Goal: Task Accomplishment & Management: Complete application form

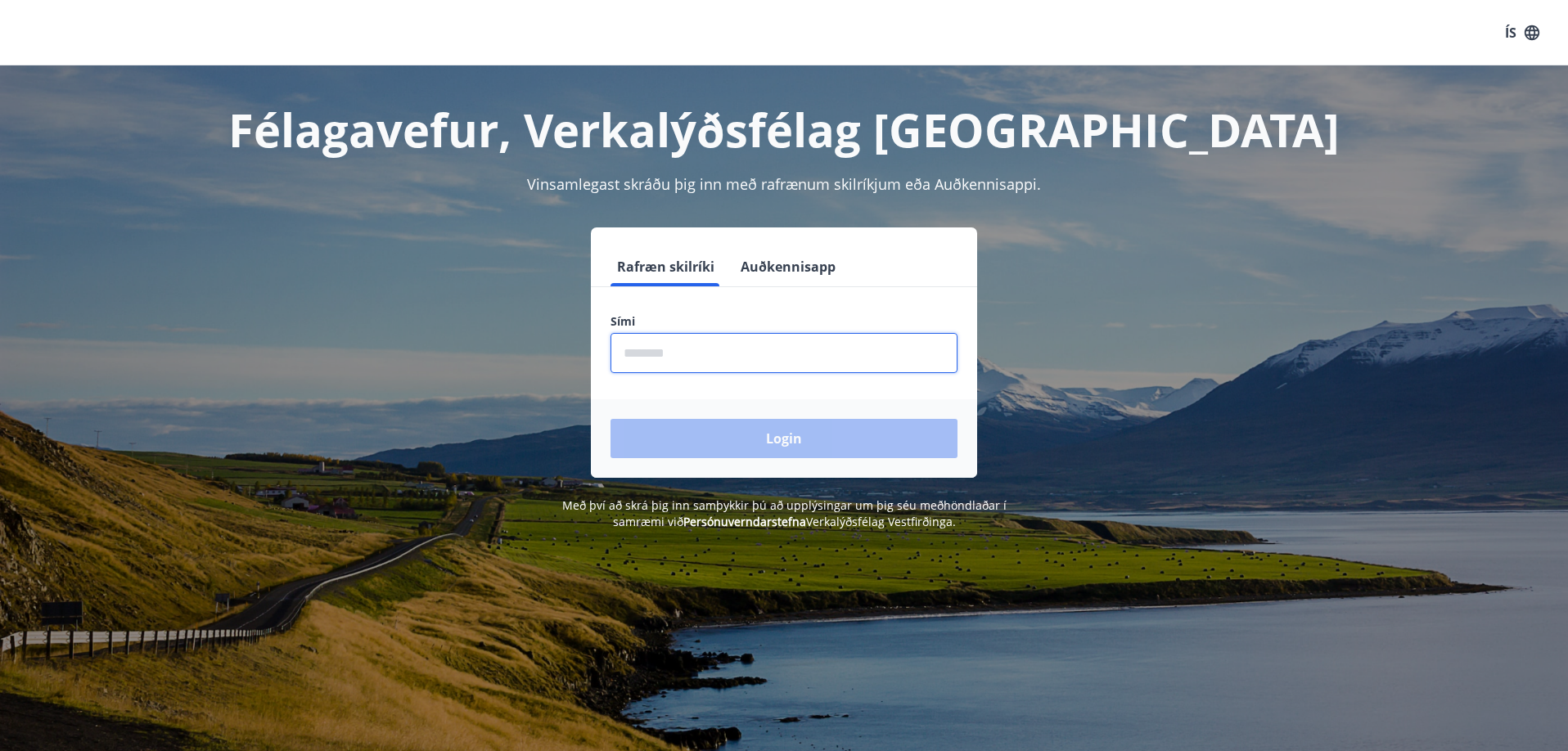
click at [719, 355] on input "phone" at bounding box center [784, 353] width 347 height 40
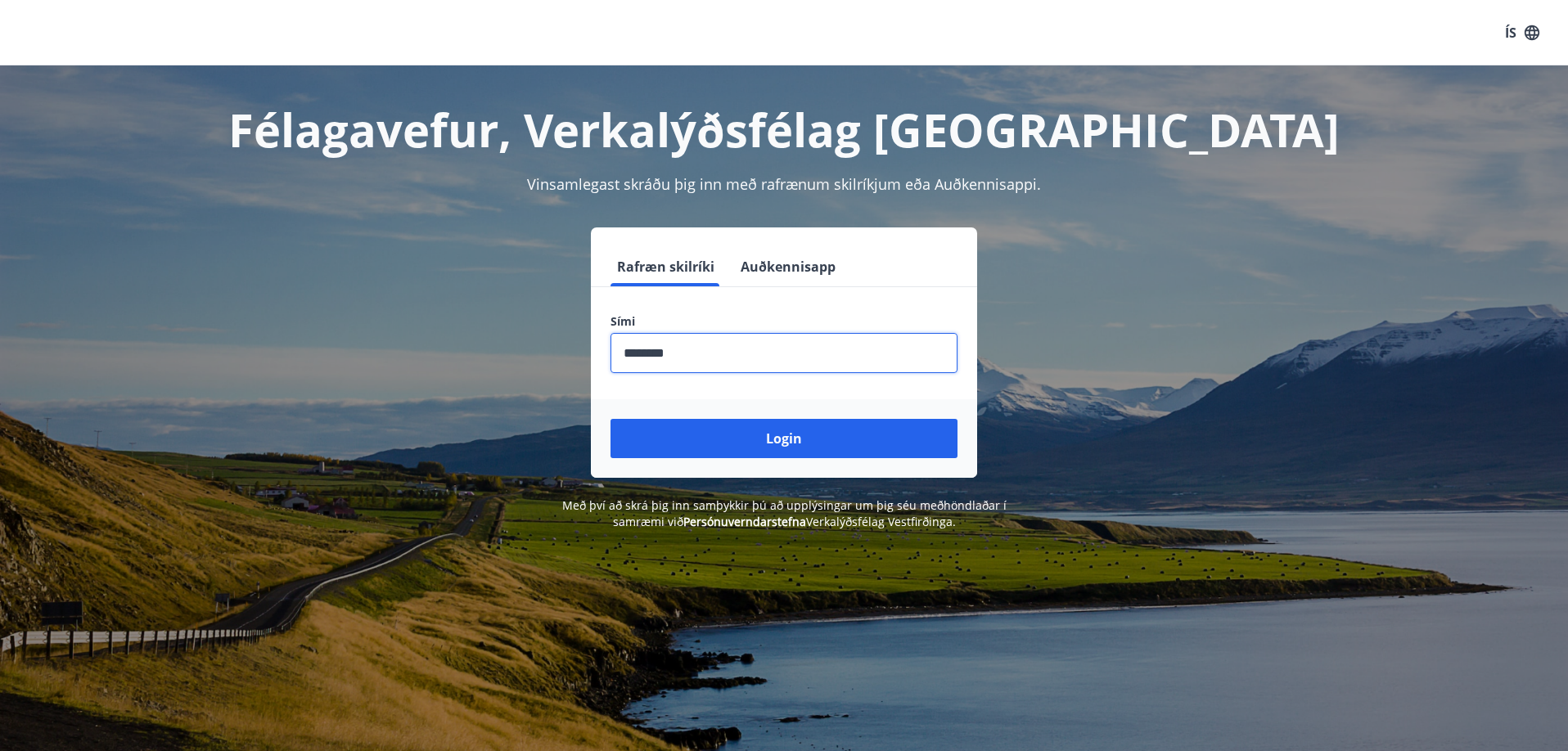
type input "********"
click at [611, 419] on button "Login" at bounding box center [784, 438] width 347 height 39
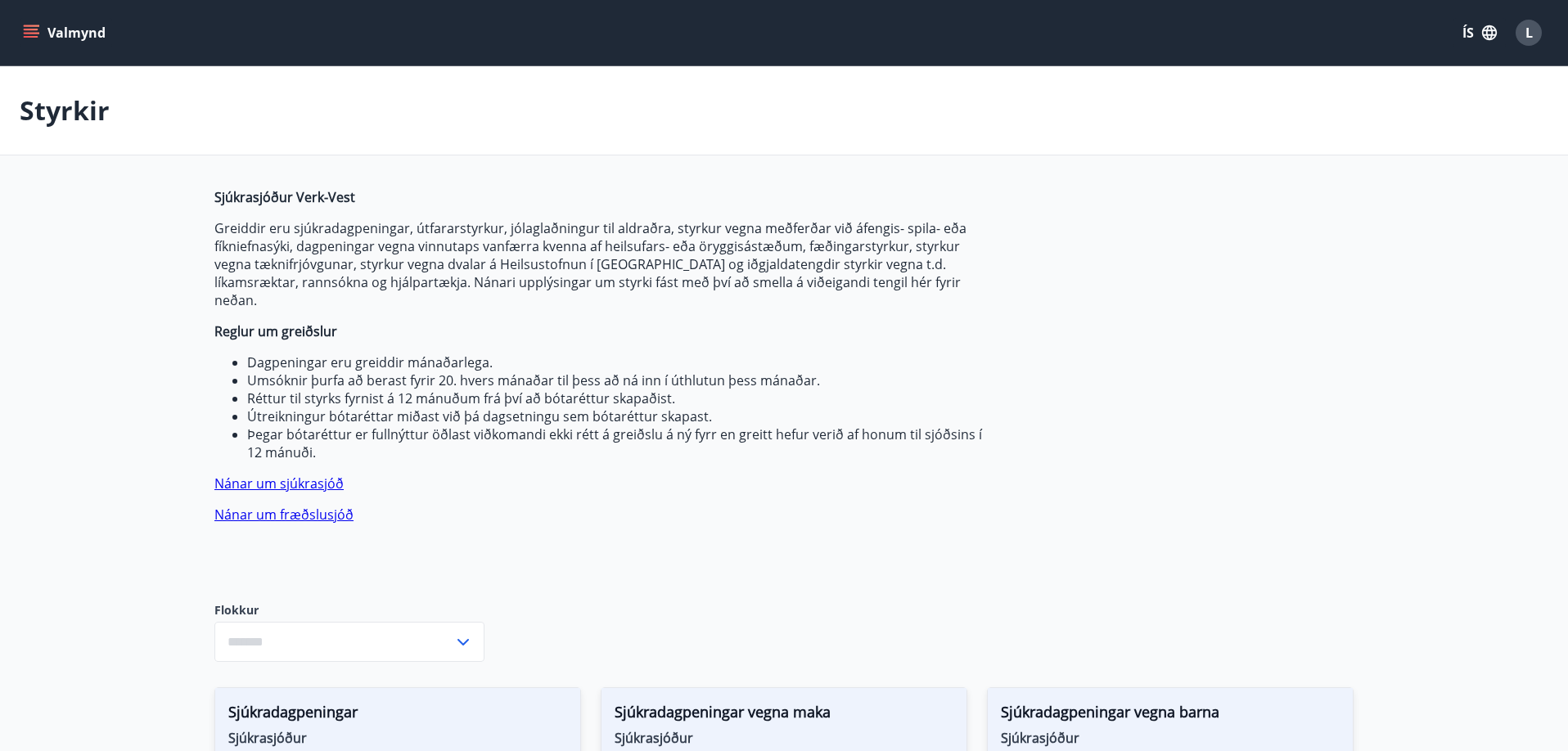
type input "***"
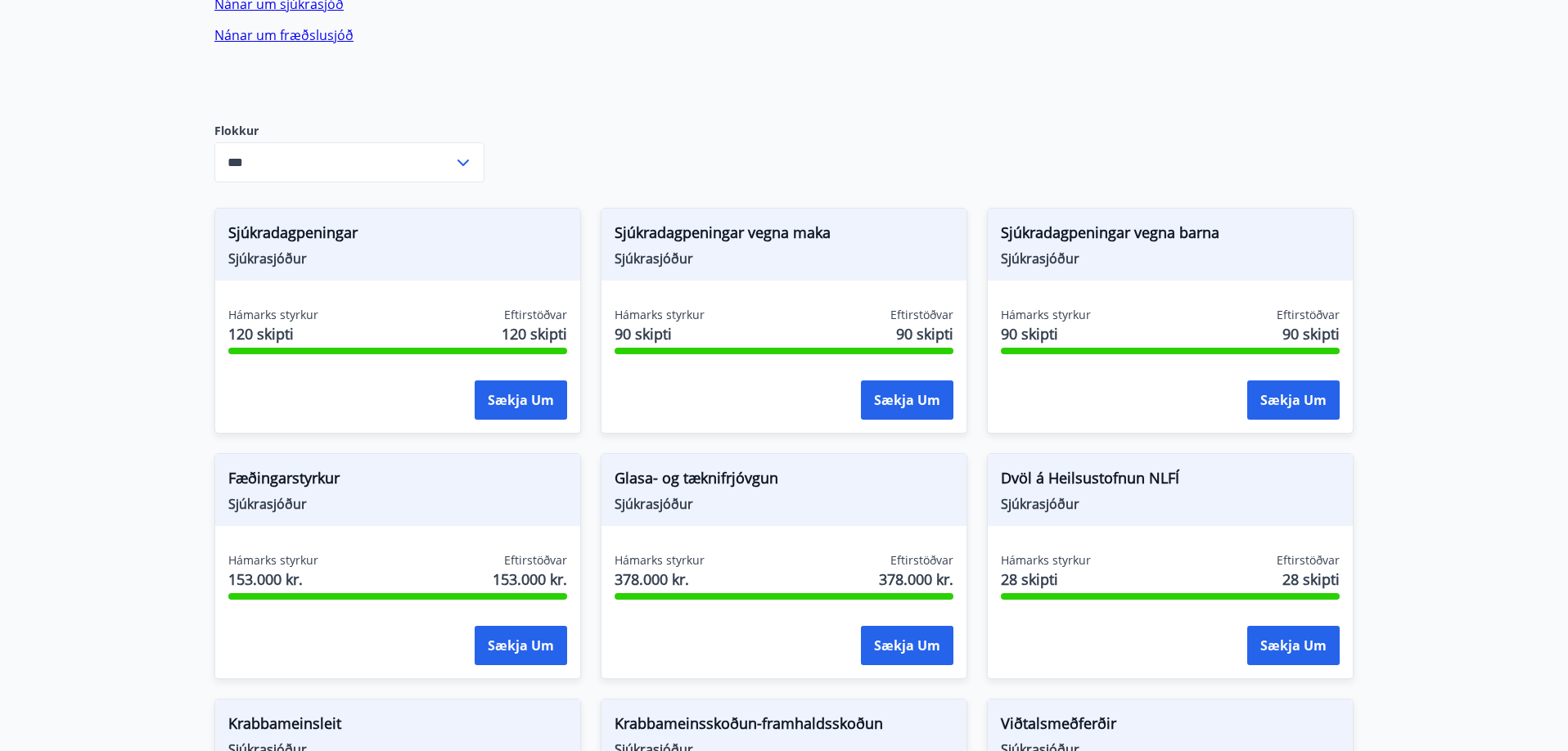
scroll to position [573, 0]
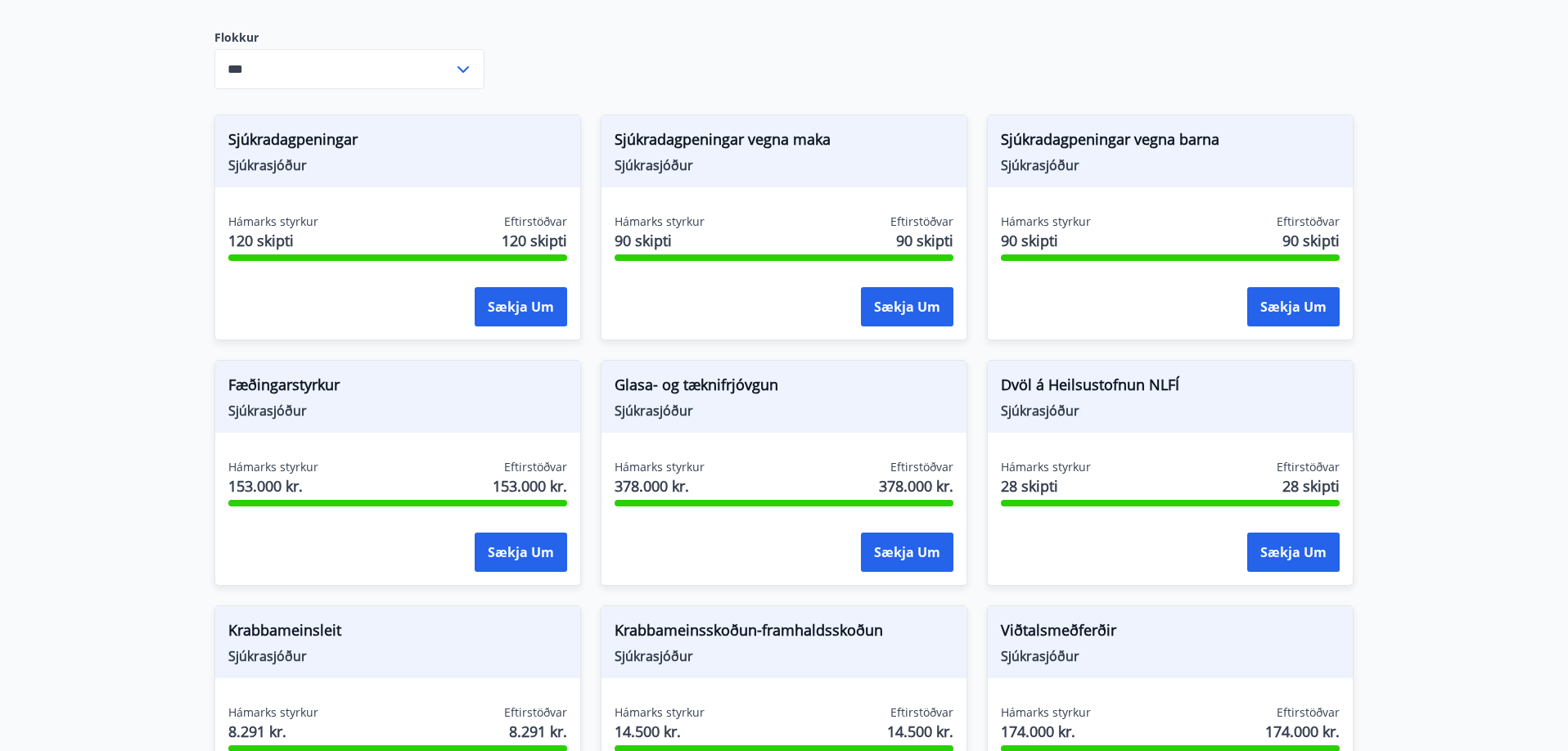
click at [464, 59] on icon at bounding box center [463, 69] width 19 height 19
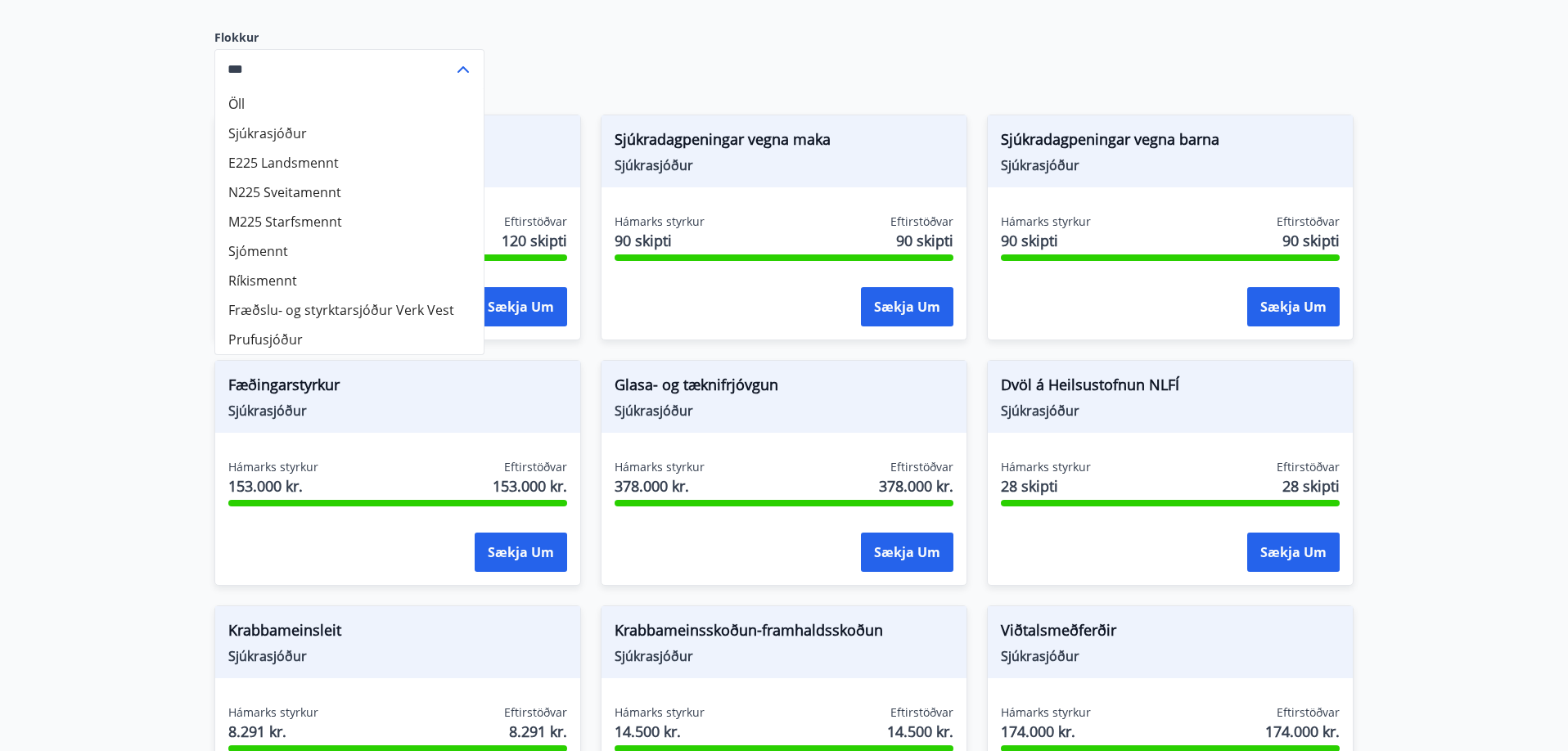
click at [462, 59] on icon at bounding box center [463, 69] width 19 height 19
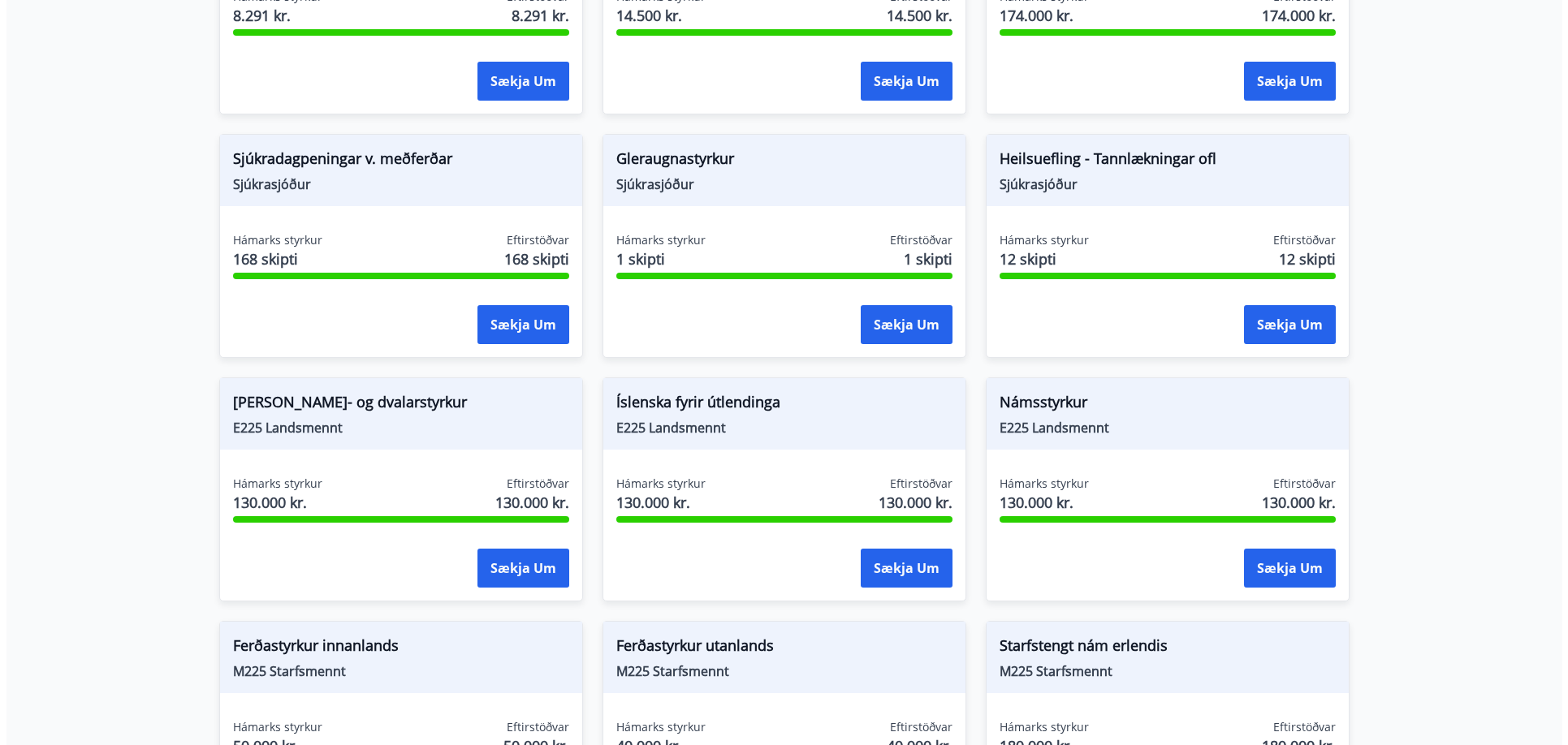
scroll to position [1299, 0]
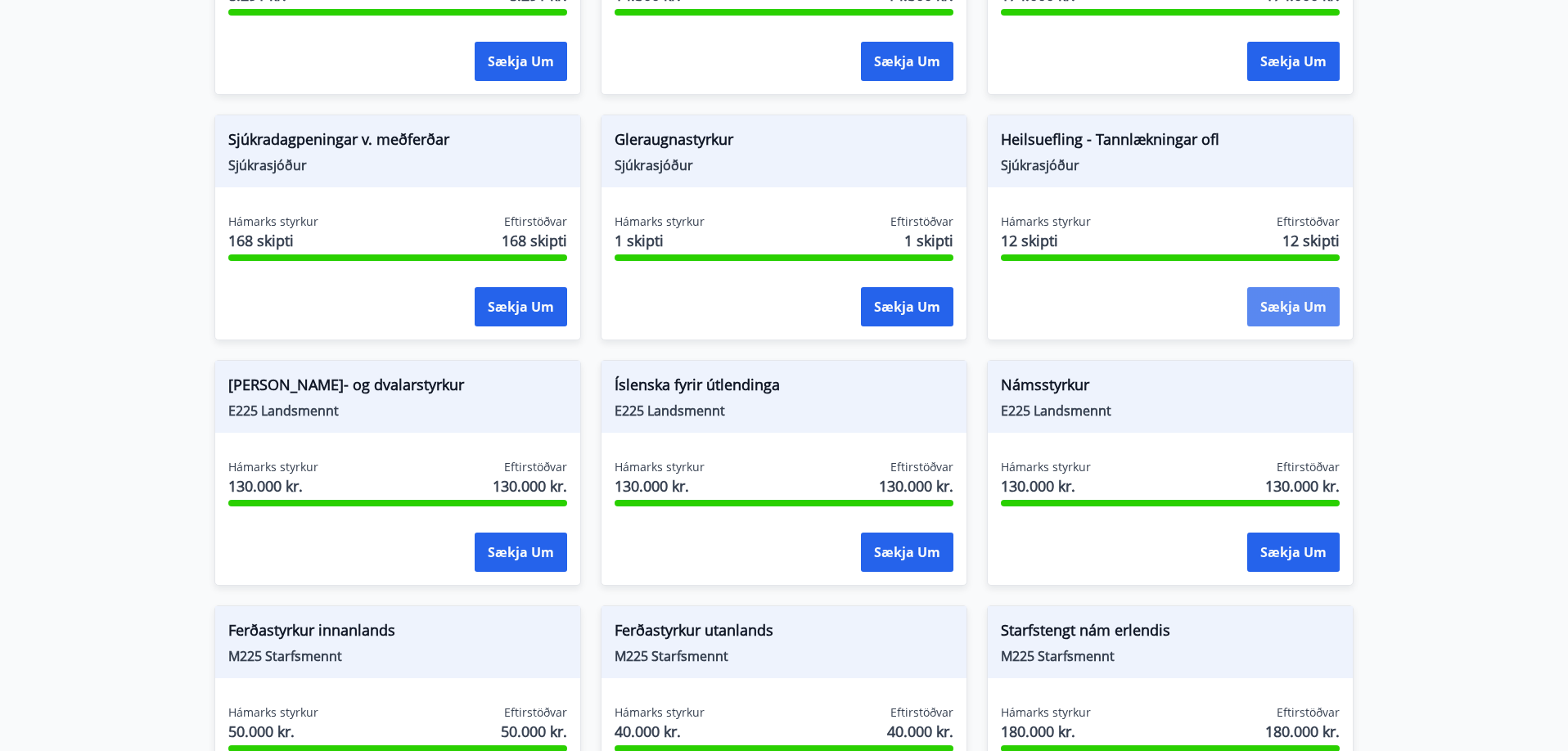
click at [1268, 290] on button "Sækja um" at bounding box center [1292, 307] width 93 height 39
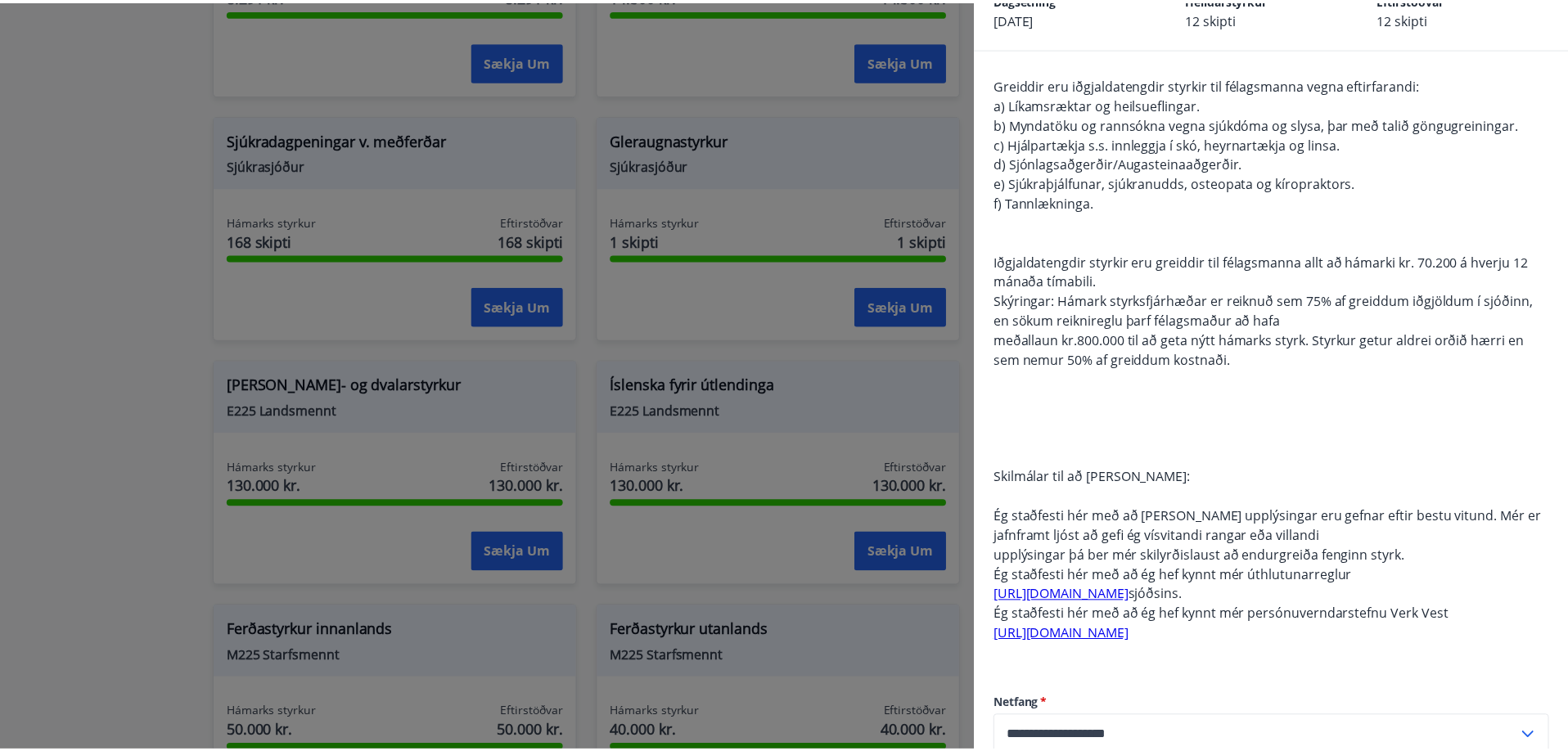
scroll to position [0, 0]
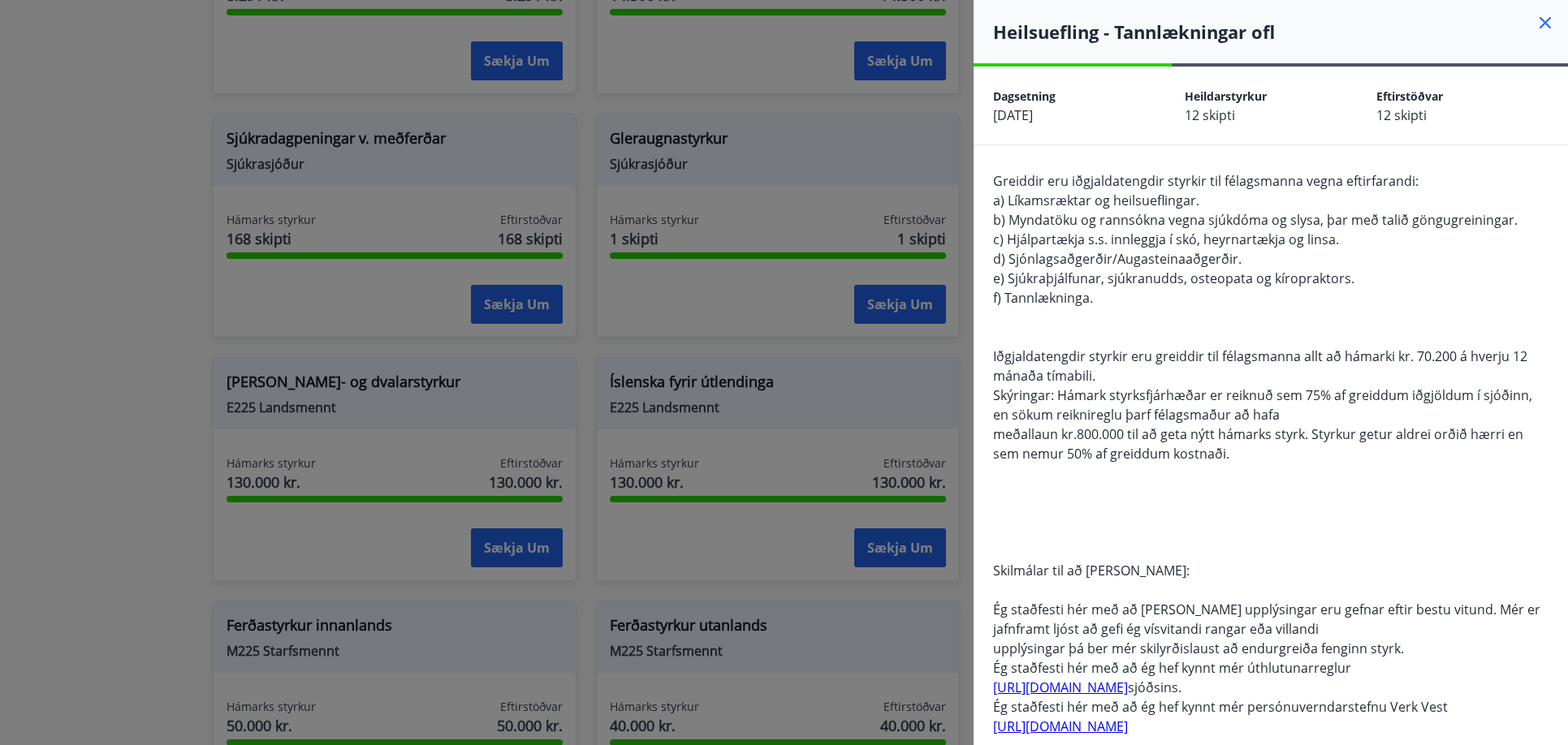
click at [1536, 23] on icon at bounding box center [1546, 22] width 19 height 19
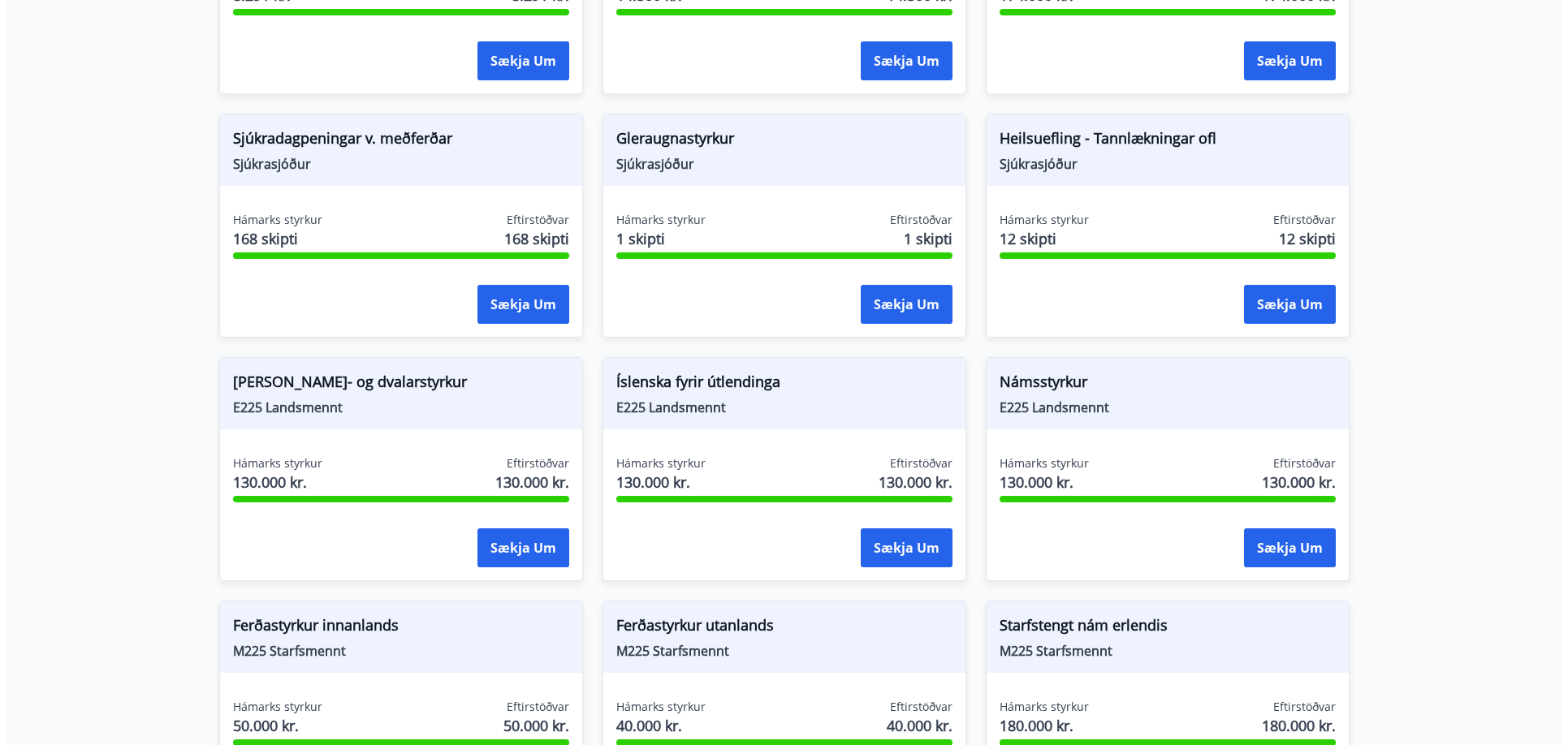
scroll to position [1380, 0]
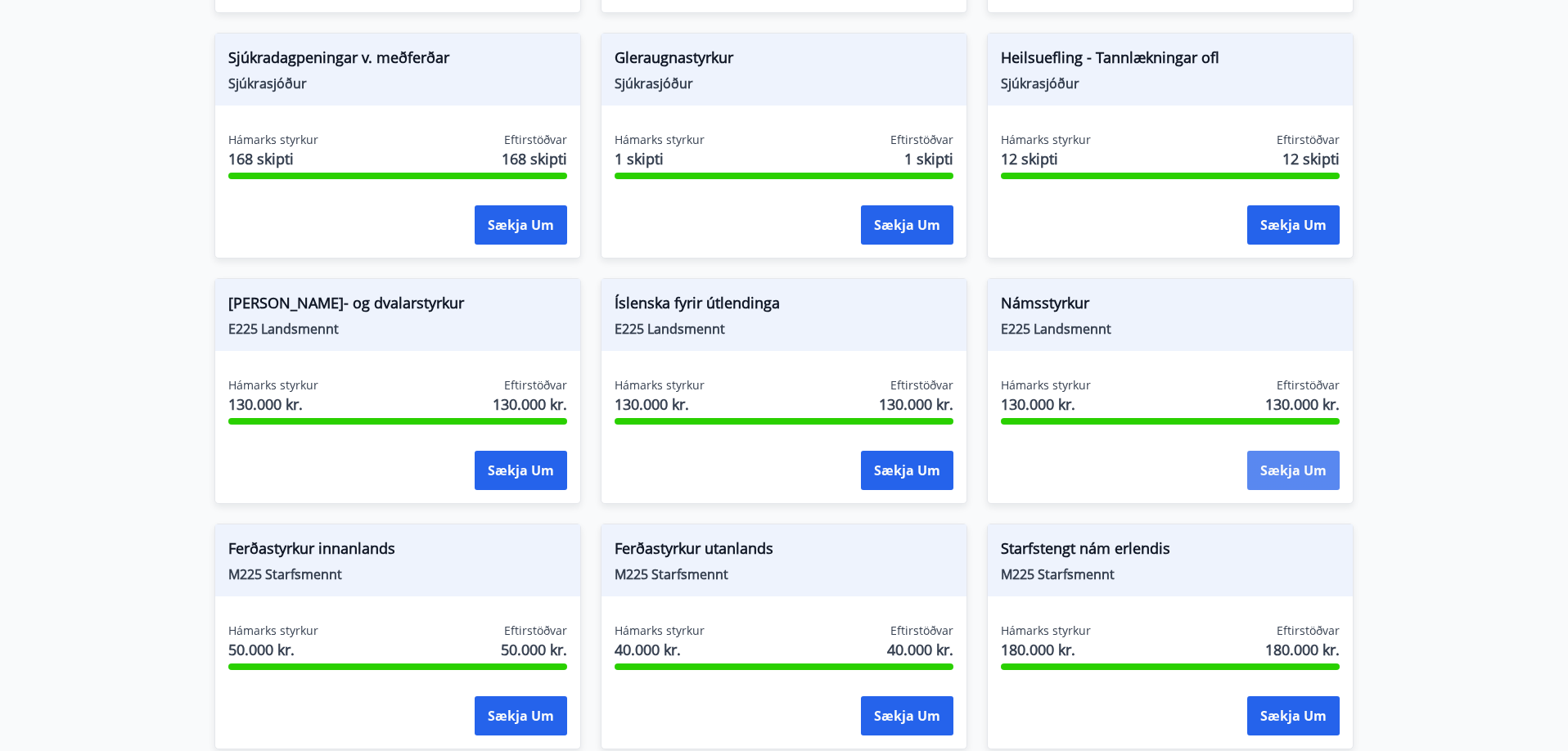
click at [1288, 453] on button "Sækja um" at bounding box center [1292, 470] width 93 height 39
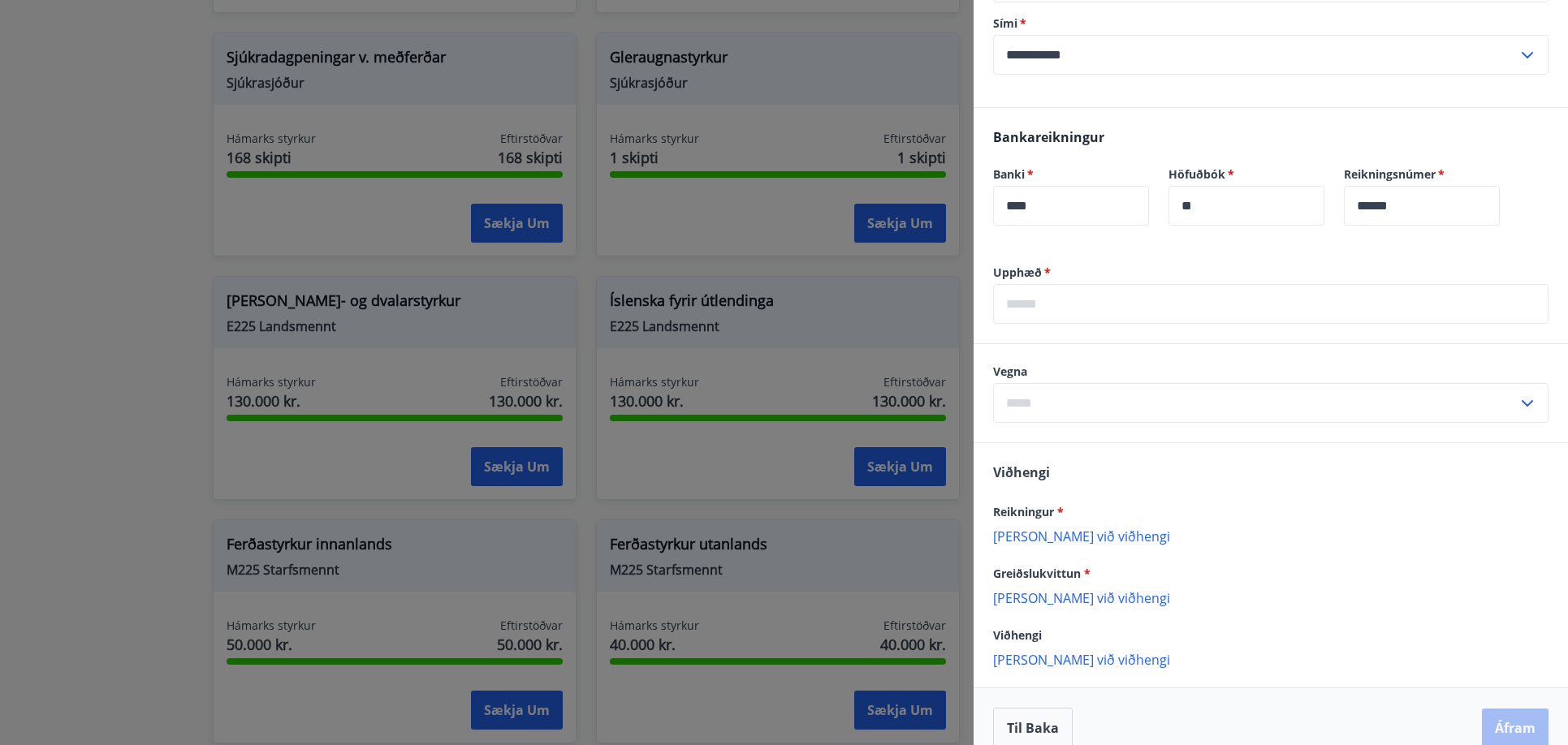
scroll to position [400, 0]
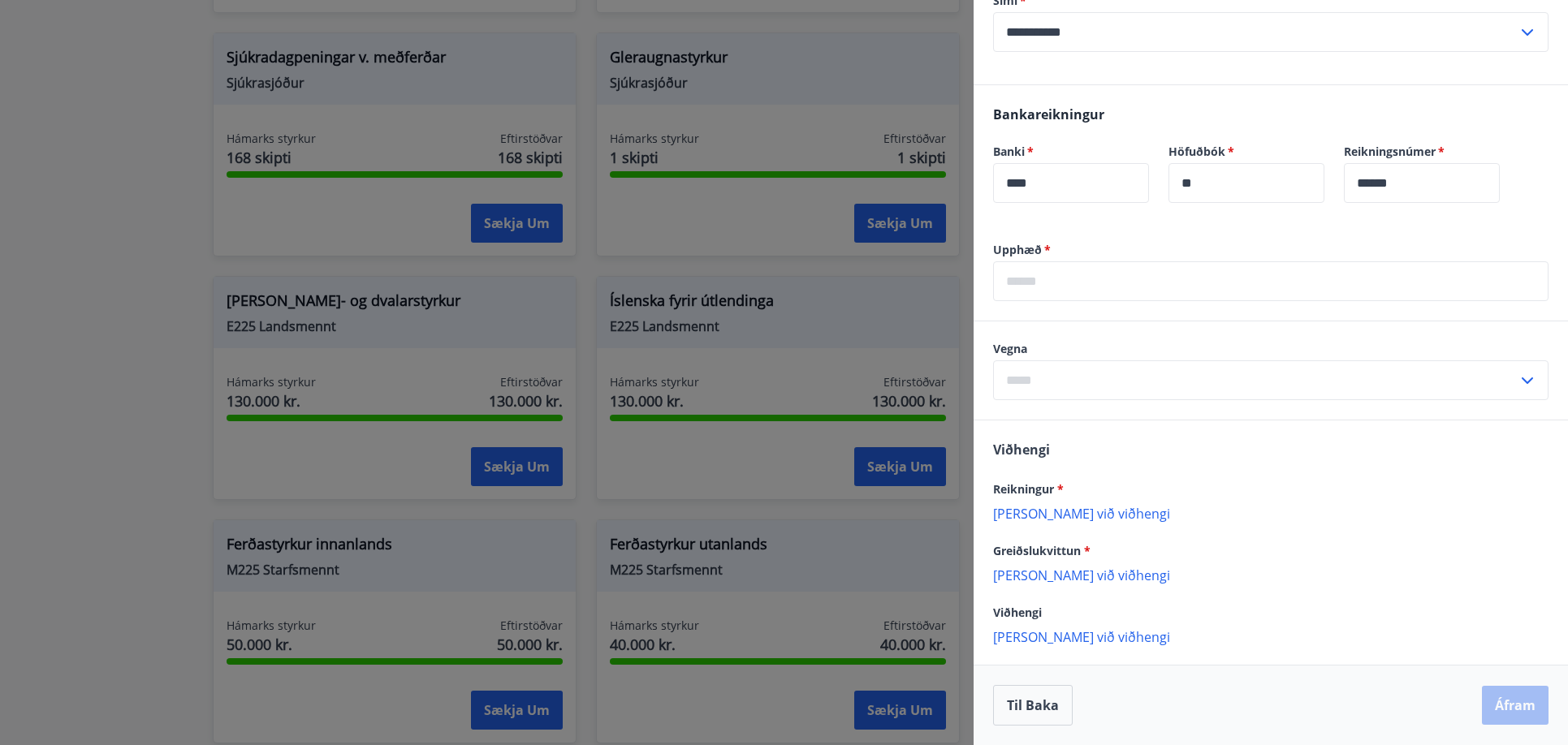
click at [1011, 287] on input "text" at bounding box center [1271, 281] width 556 height 40
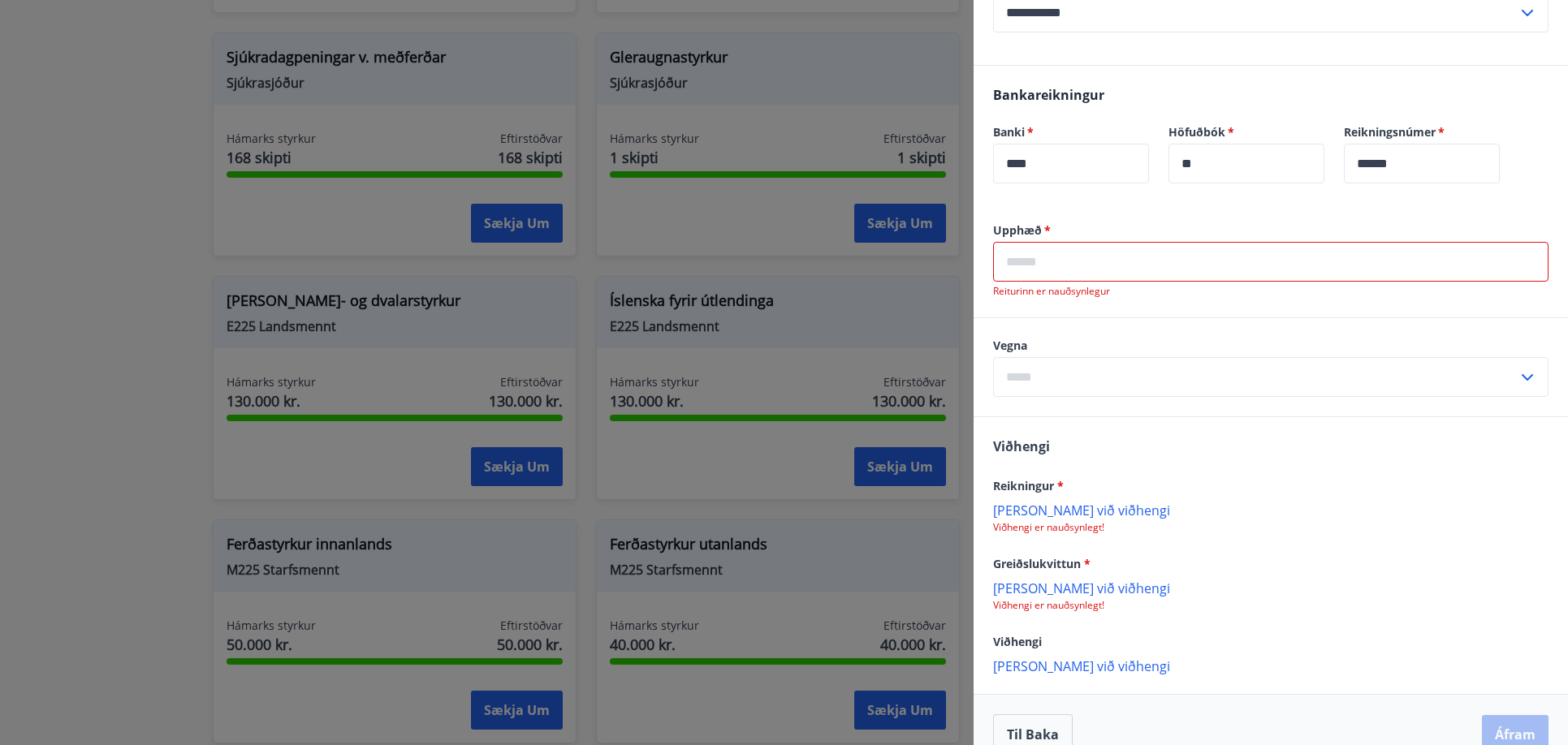
click at [1511, 397] on div "​" at bounding box center [1271, 377] width 556 height 40
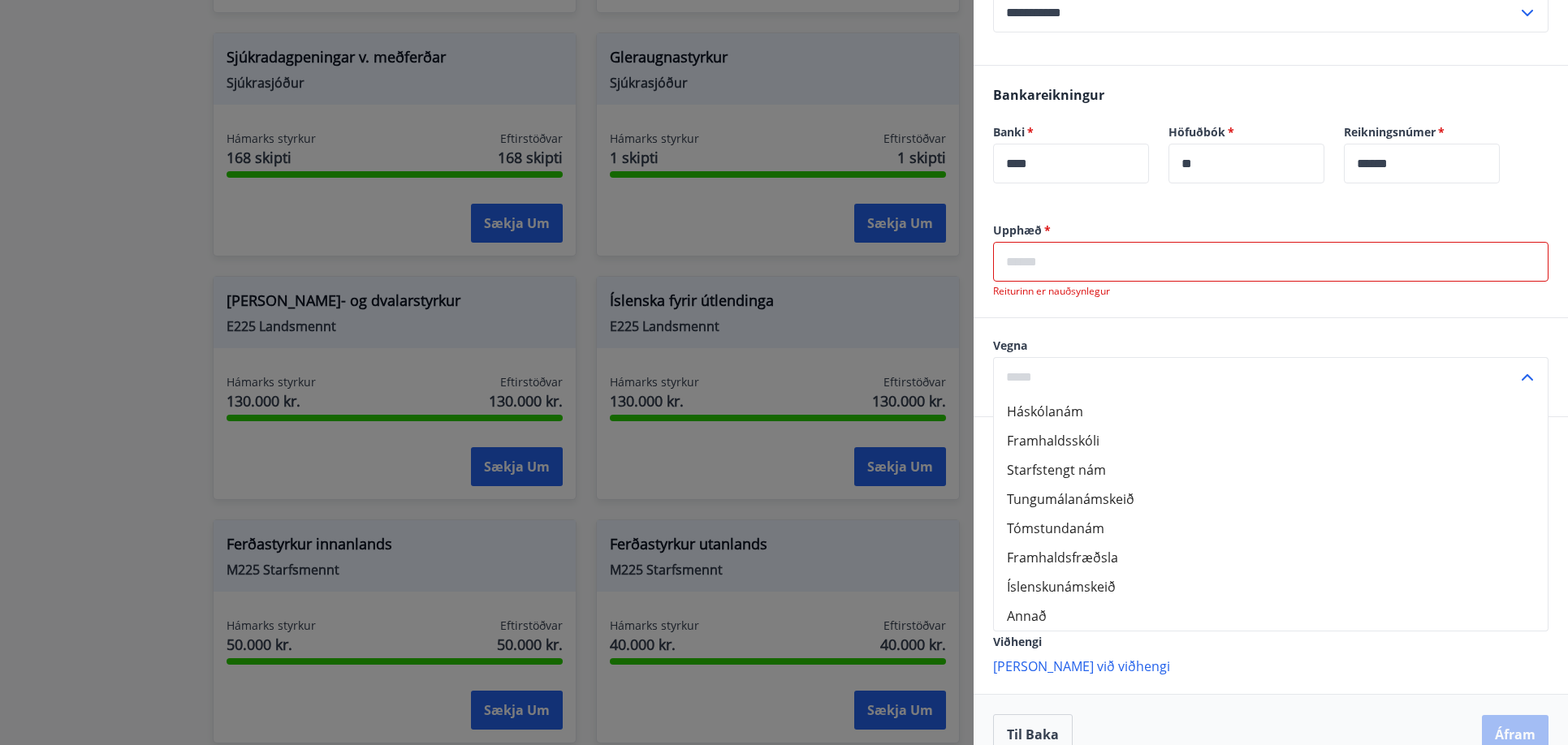
click at [1075, 426] on li "Háskólanám" at bounding box center [1270, 412] width 554 height 29
type input "**********"
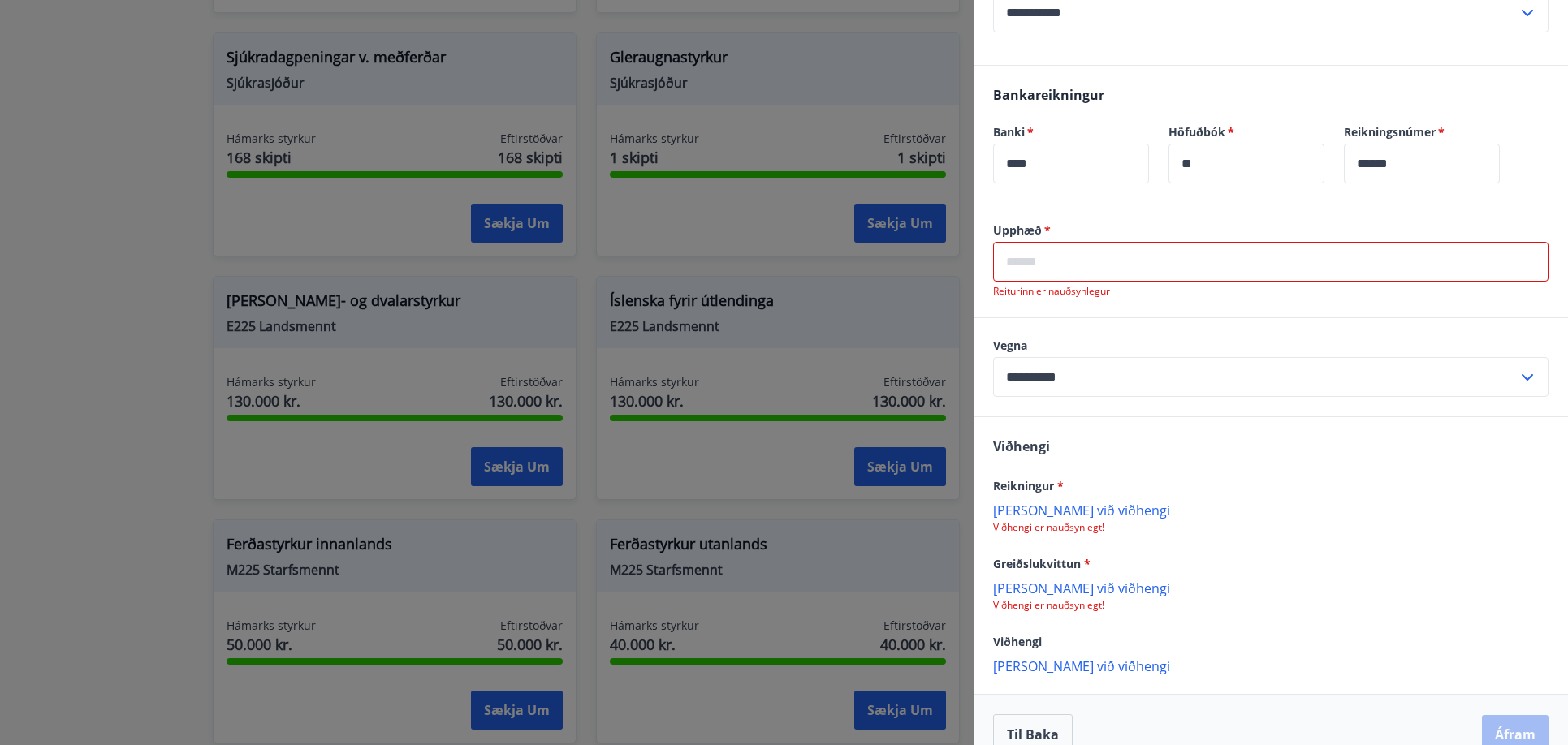
click at [1080, 298] on p "Reiturinn er nauðsynlegur" at bounding box center [1271, 291] width 556 height 13
click at [1075, 282] on input "text" at bounding box center [1271, 261] width 556 height 40
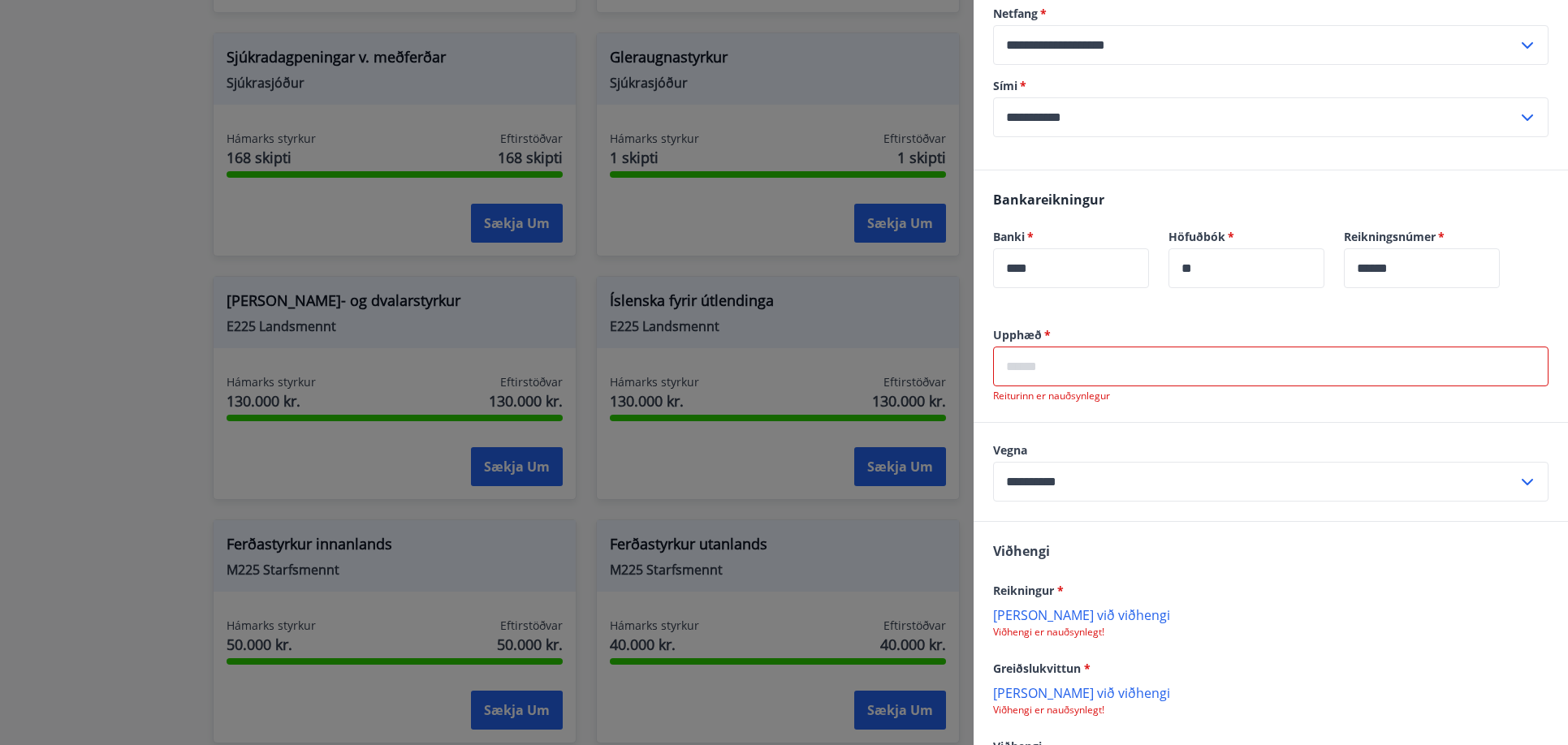
scroll to position [325, 0]
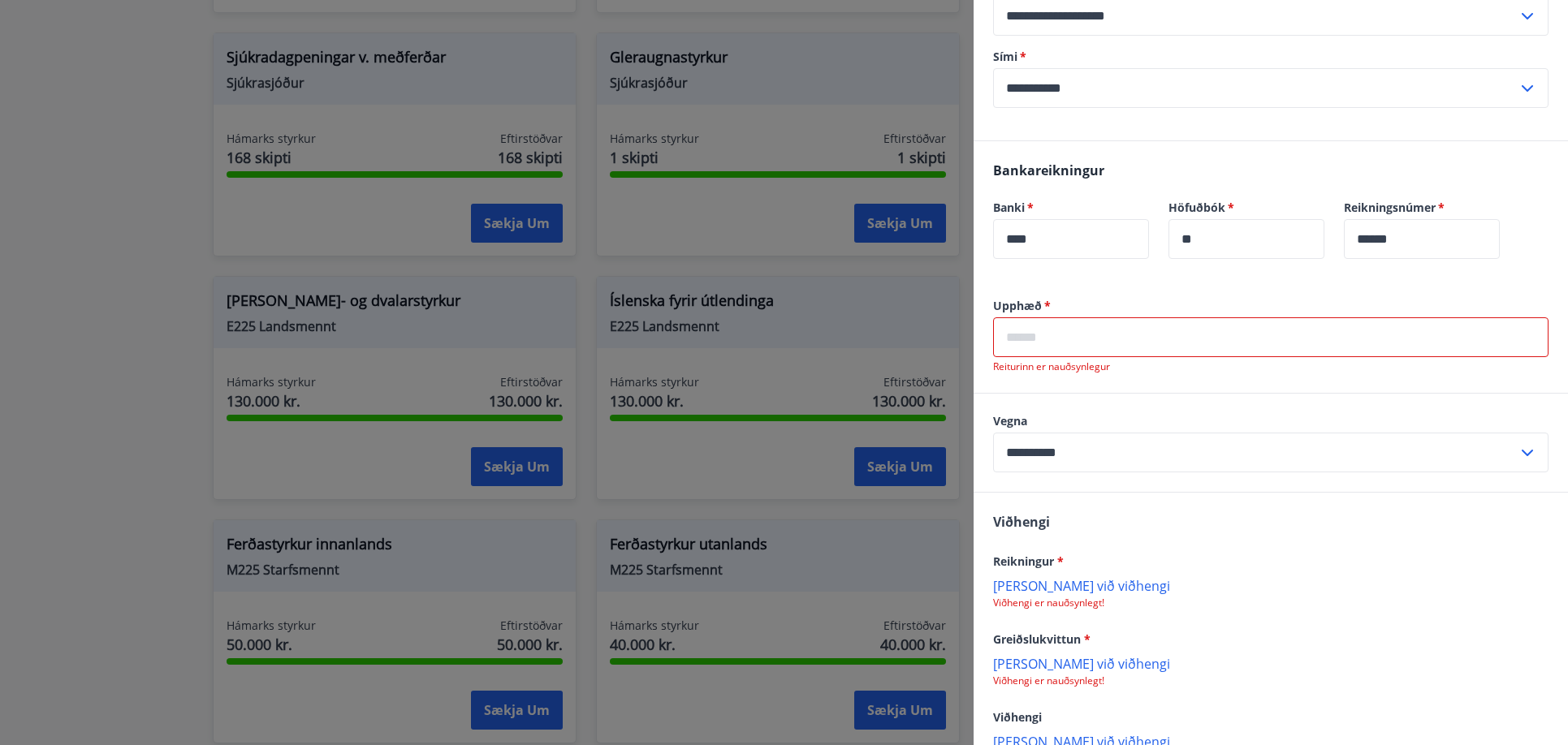
click at [1084, 393] on div "Upphæð   * ​ Reiturinn er nauðsynlegur" at bounding box center [1270, 345] width 595 height 95
click at [1064, 358] on input "text" at bounding box center [1271, 337] width 556 height 40
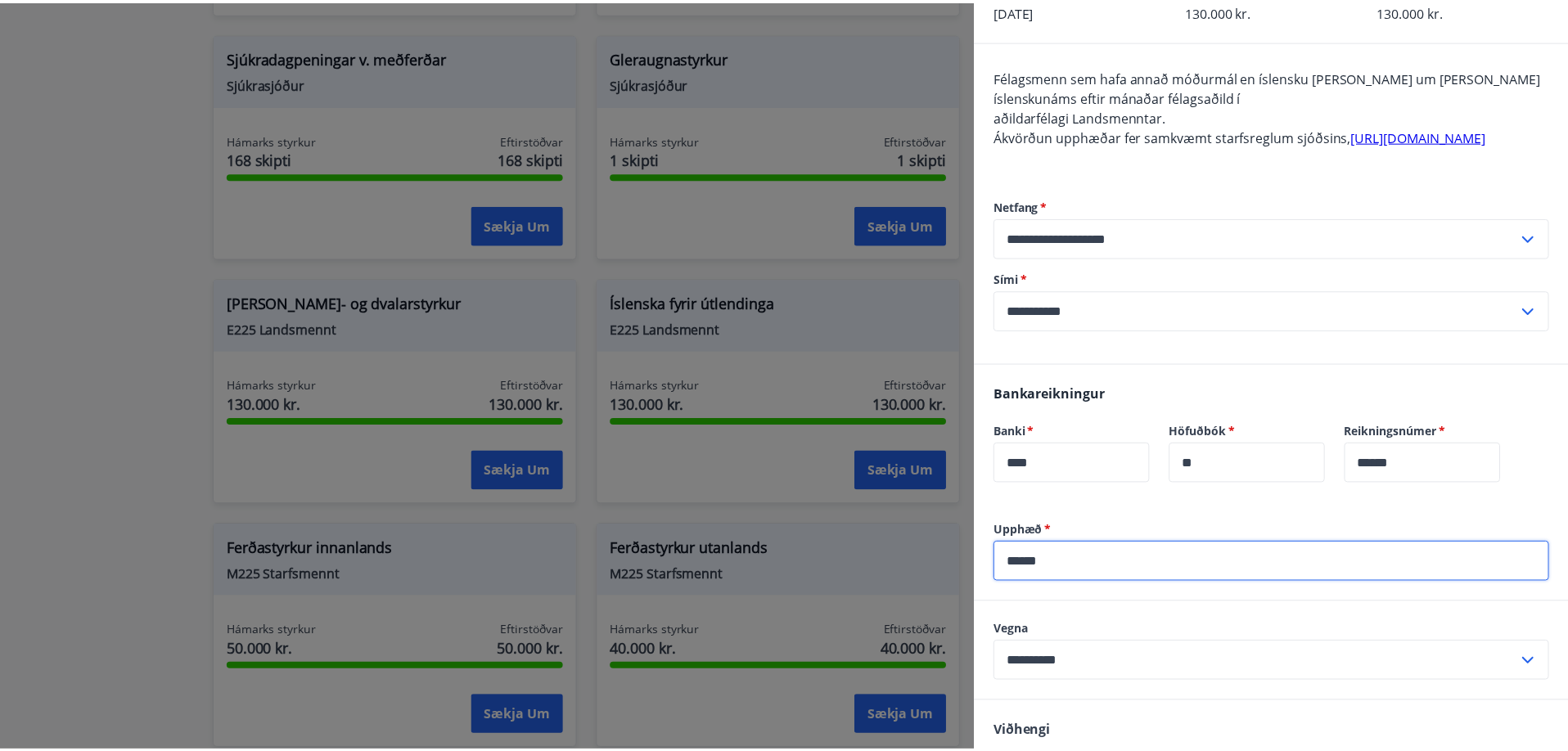
scroll to position [0, 0]
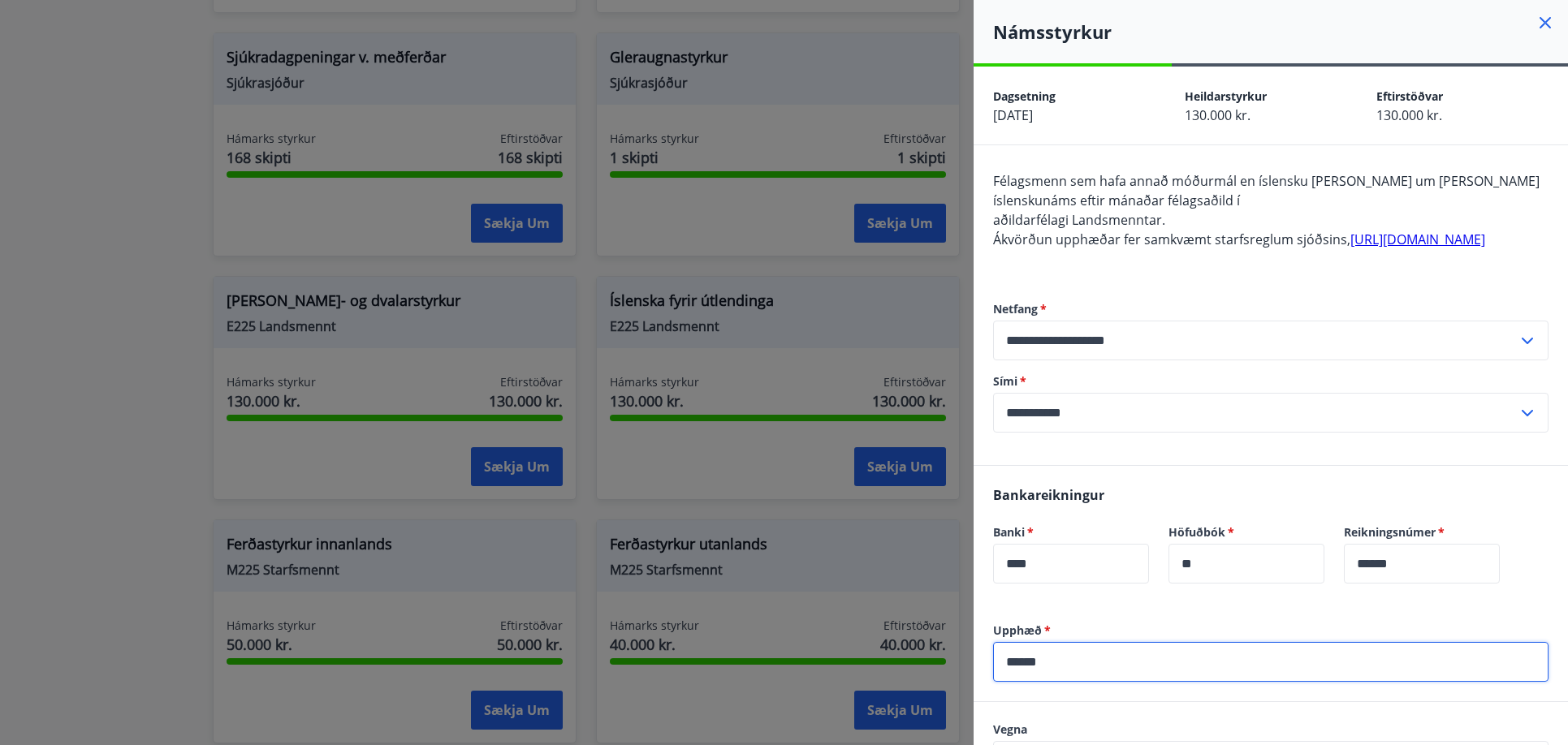
type input "******"
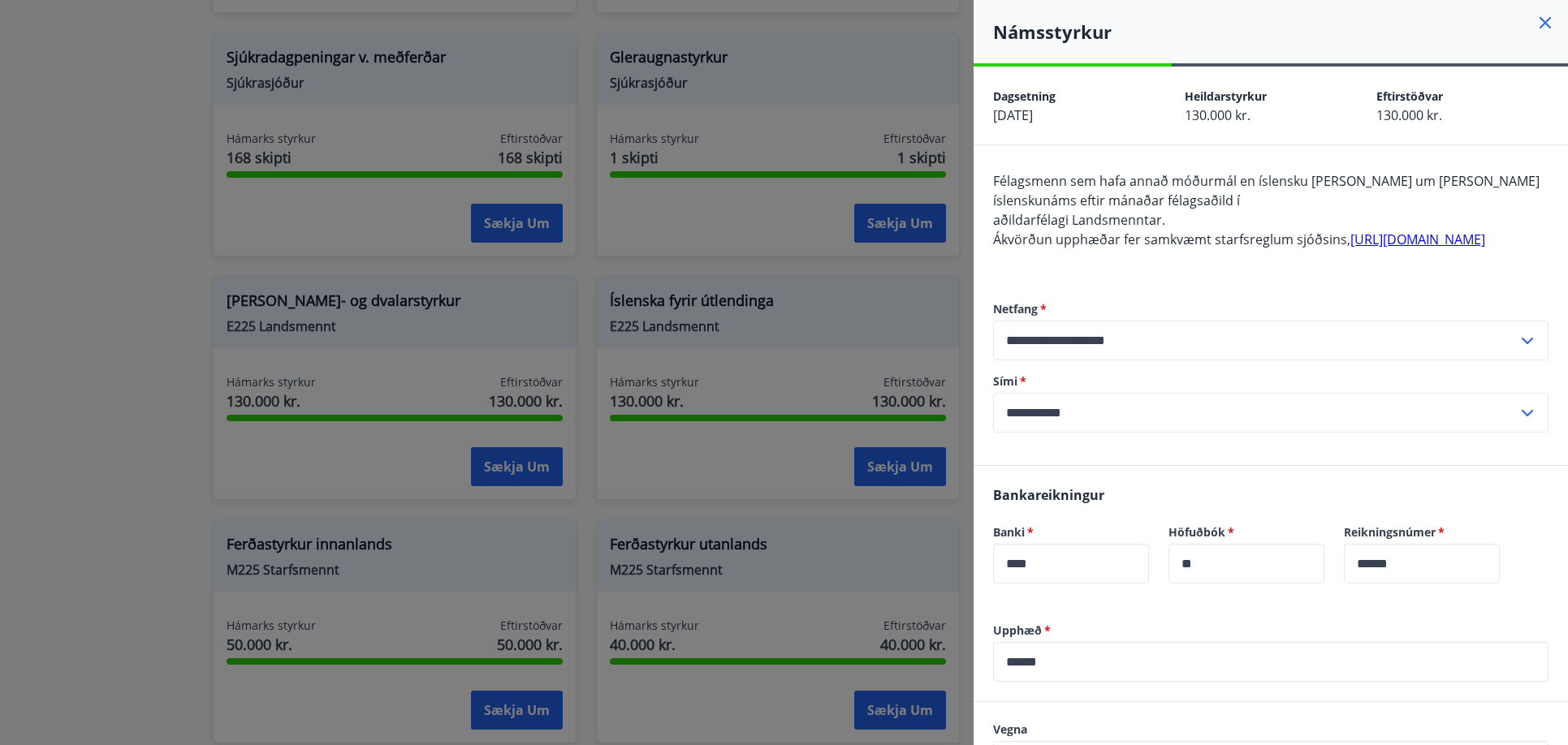
click at [1537, 31] on icon at bounding box center [1546, 22] width 19 height 19
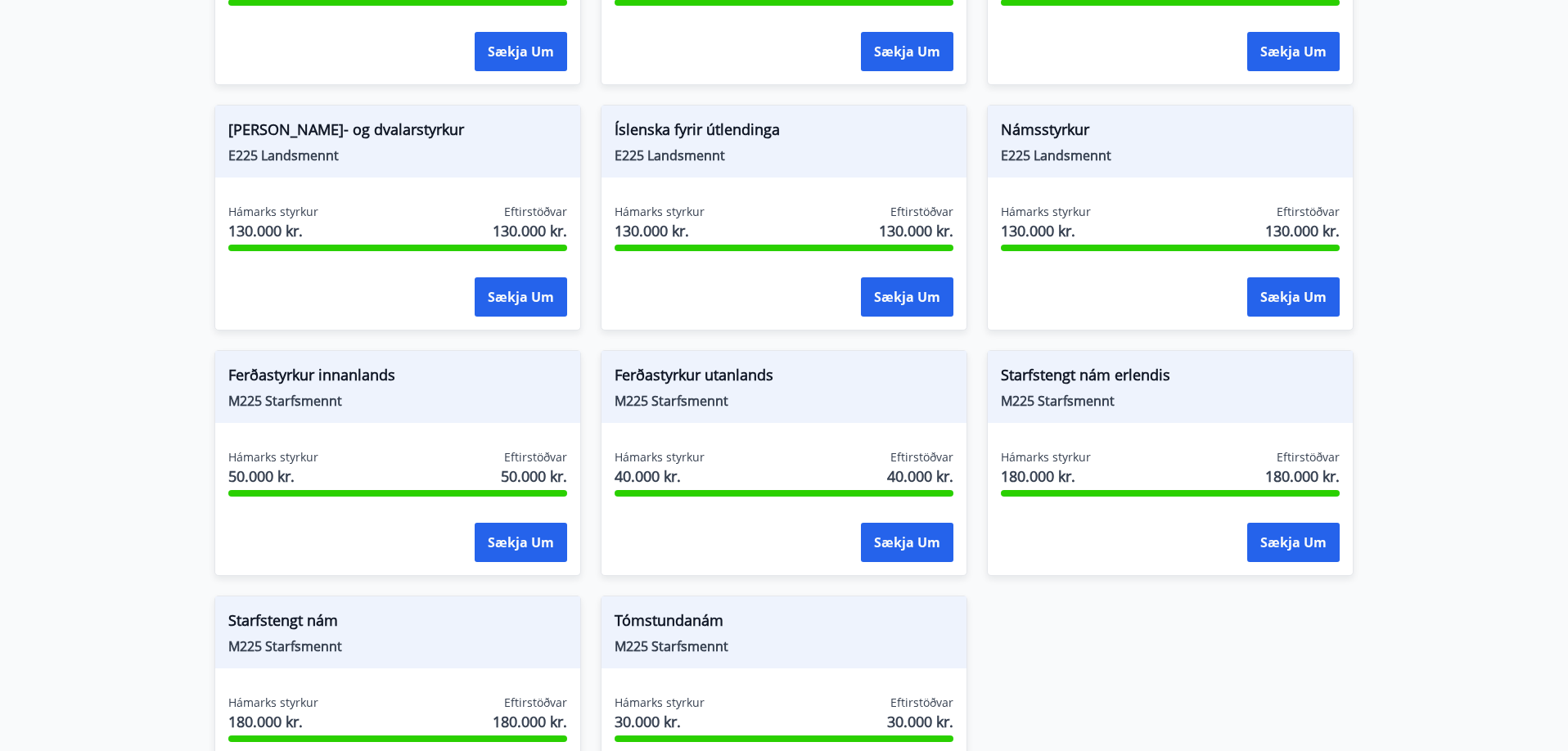
scroll to position [1636, 0]
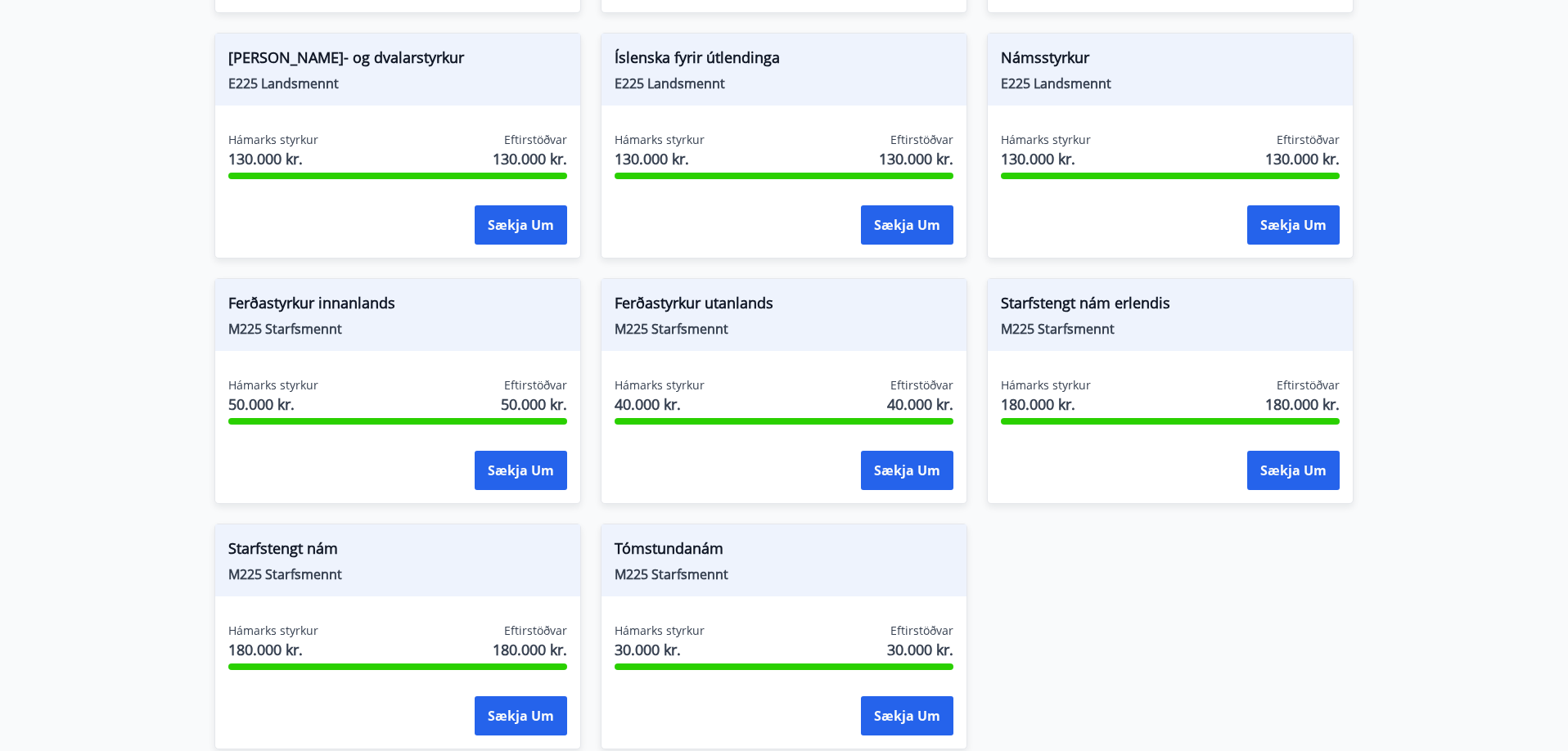
click at [727, 569] on div "Tómstundanám M225 Starfsmennt" at bounding box center [784, 561] width 365 height 72
click at [934, 696] on button "Sækja um" at bounding box center [907, 716] width 93 height 39
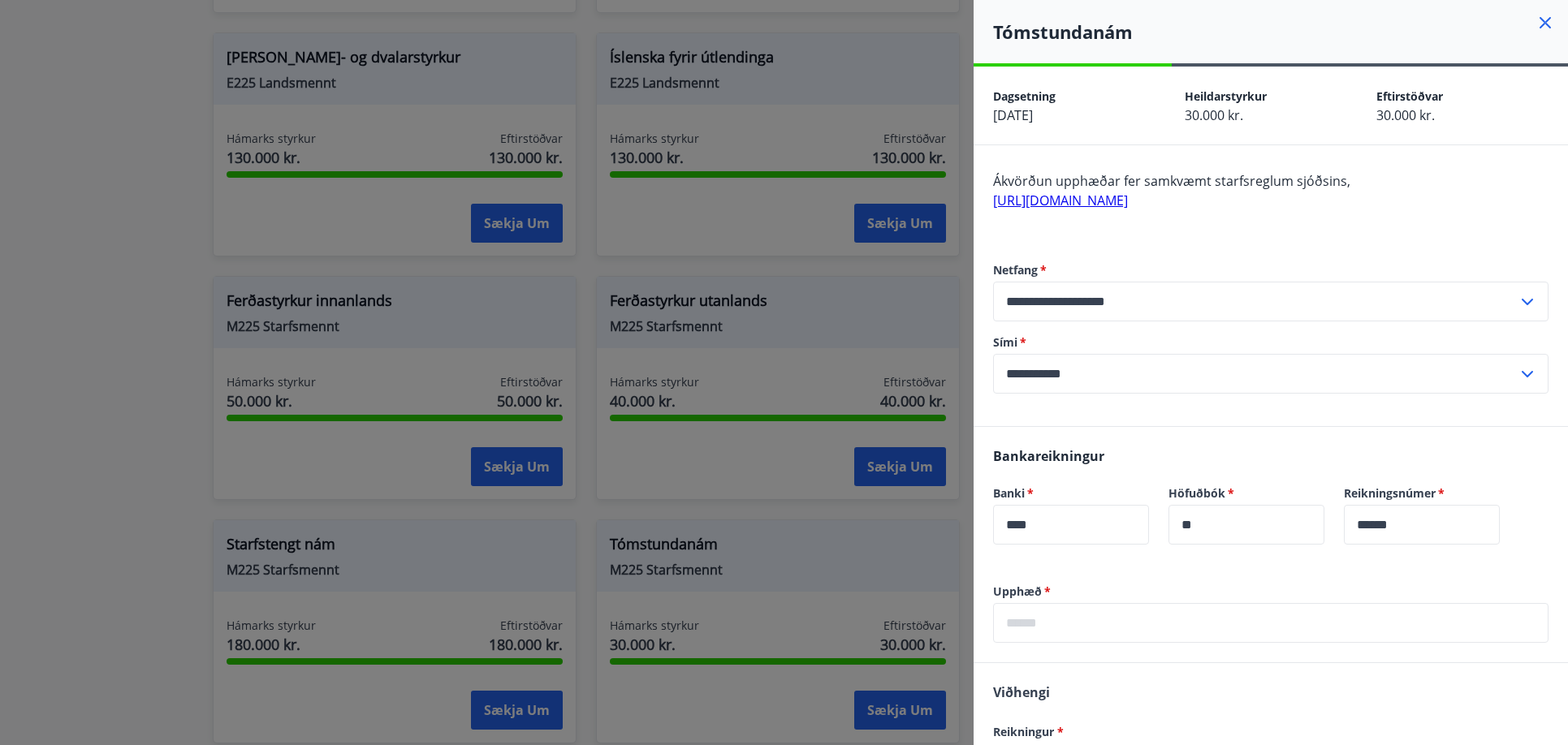
click at [1536, 18] on icon at bounding box center [1546, 22] width 19 height 19
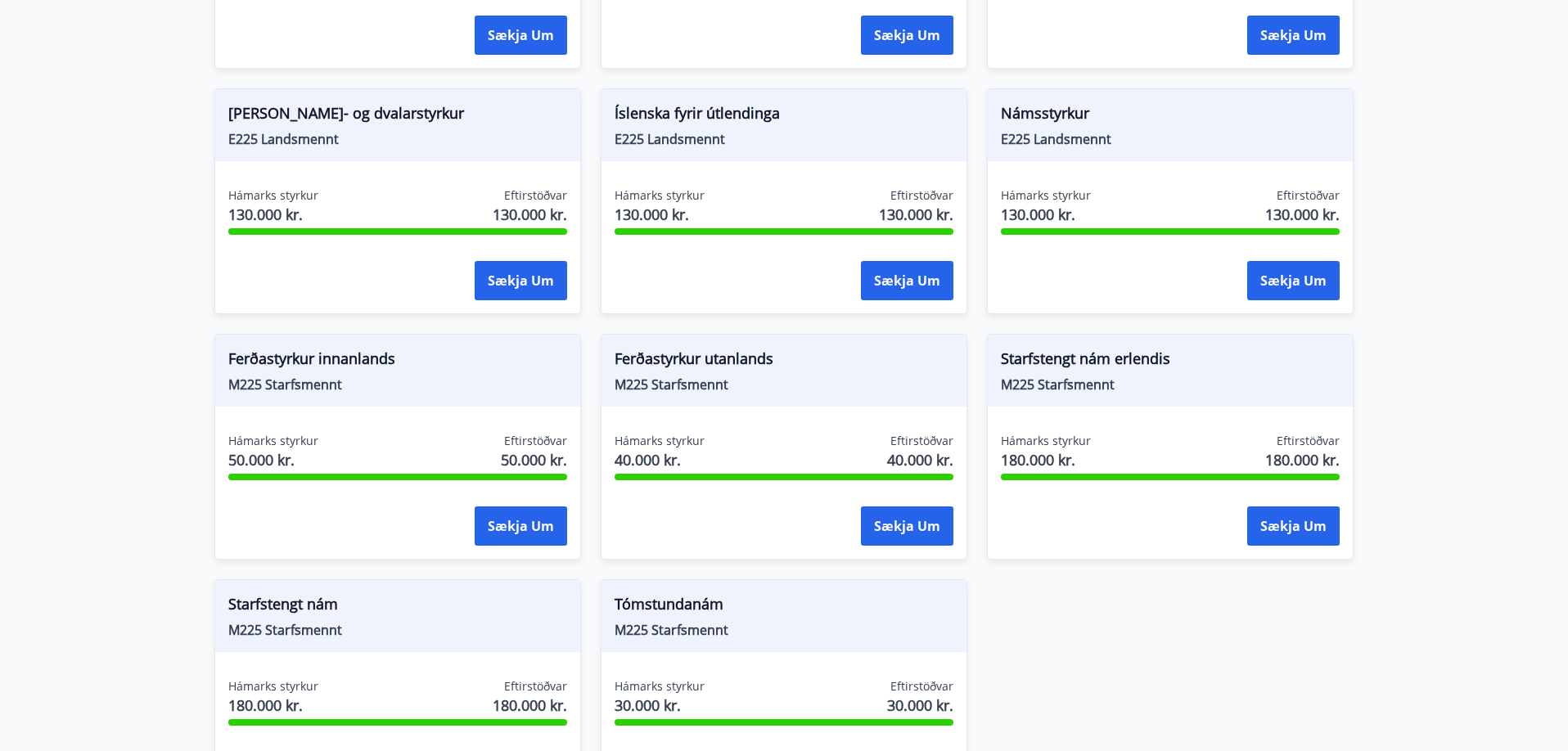
scroll to position [1555, 0]
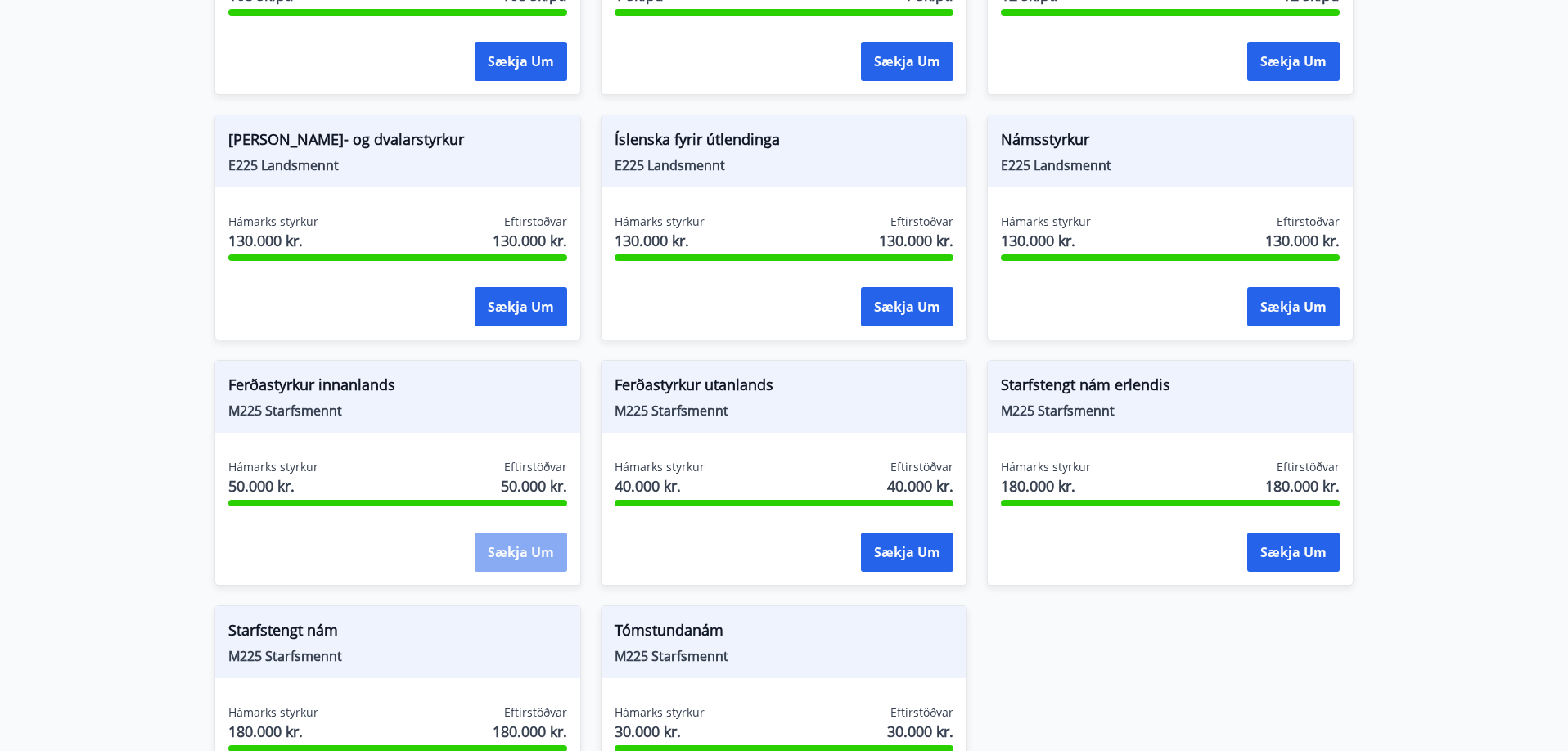
click at [540, 545] on button "Sækja um" at bounding box center [520, 552] width 93 height 39
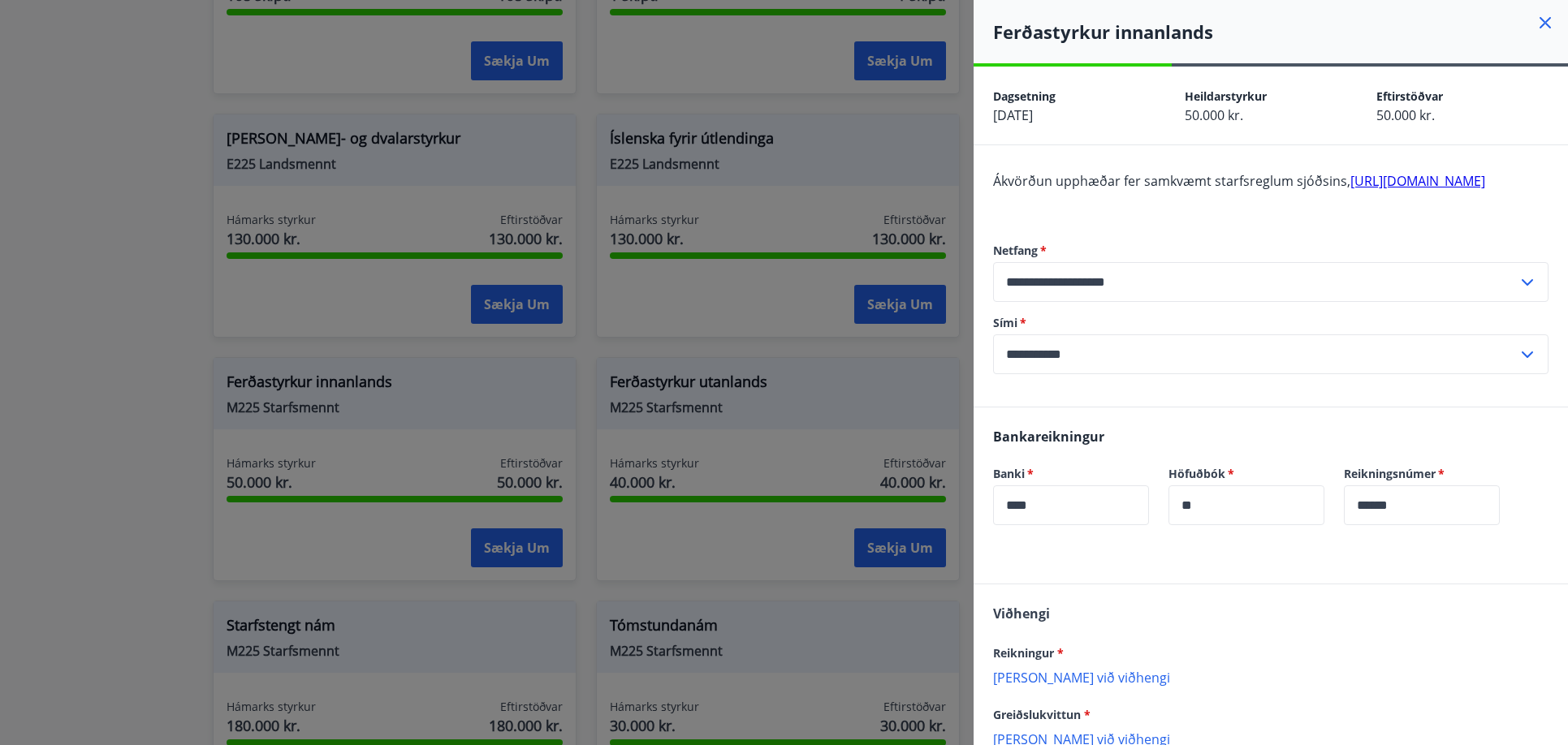
click at [1547, 18] on div "Ferðastyrkur innanlands" at bounding box center [1270, 32] width 595 height 64
click at [1545, 17] on div "Ferðastyrkur innanlands" at bounding box center [1270, 32] width 595 height 64
click at [1536, 19] on icon at bounding box center [1546, 22] width 19 height 19
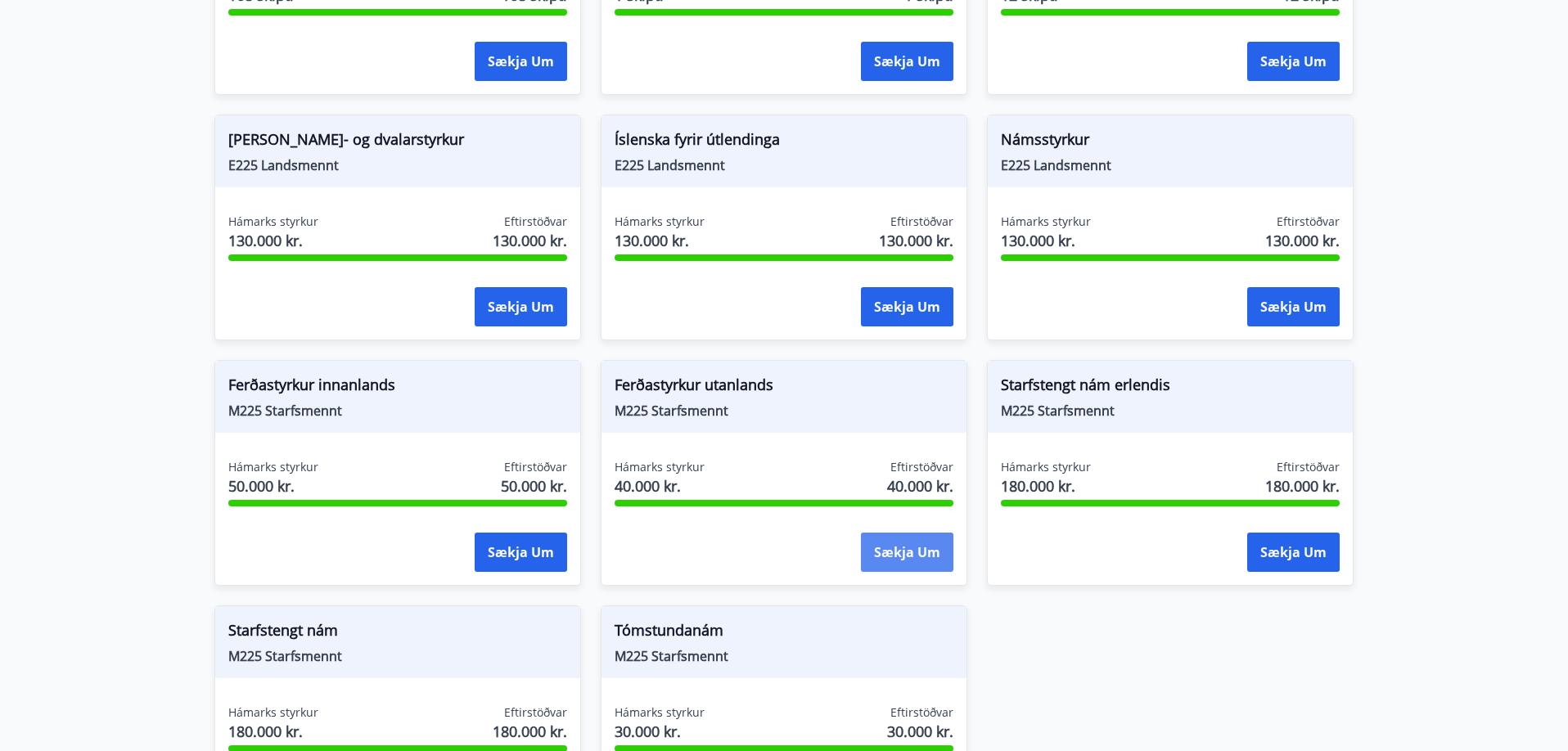
click at [897, 546] on button "Sækja um" at bounding box center [907, 552] width 93 height 39
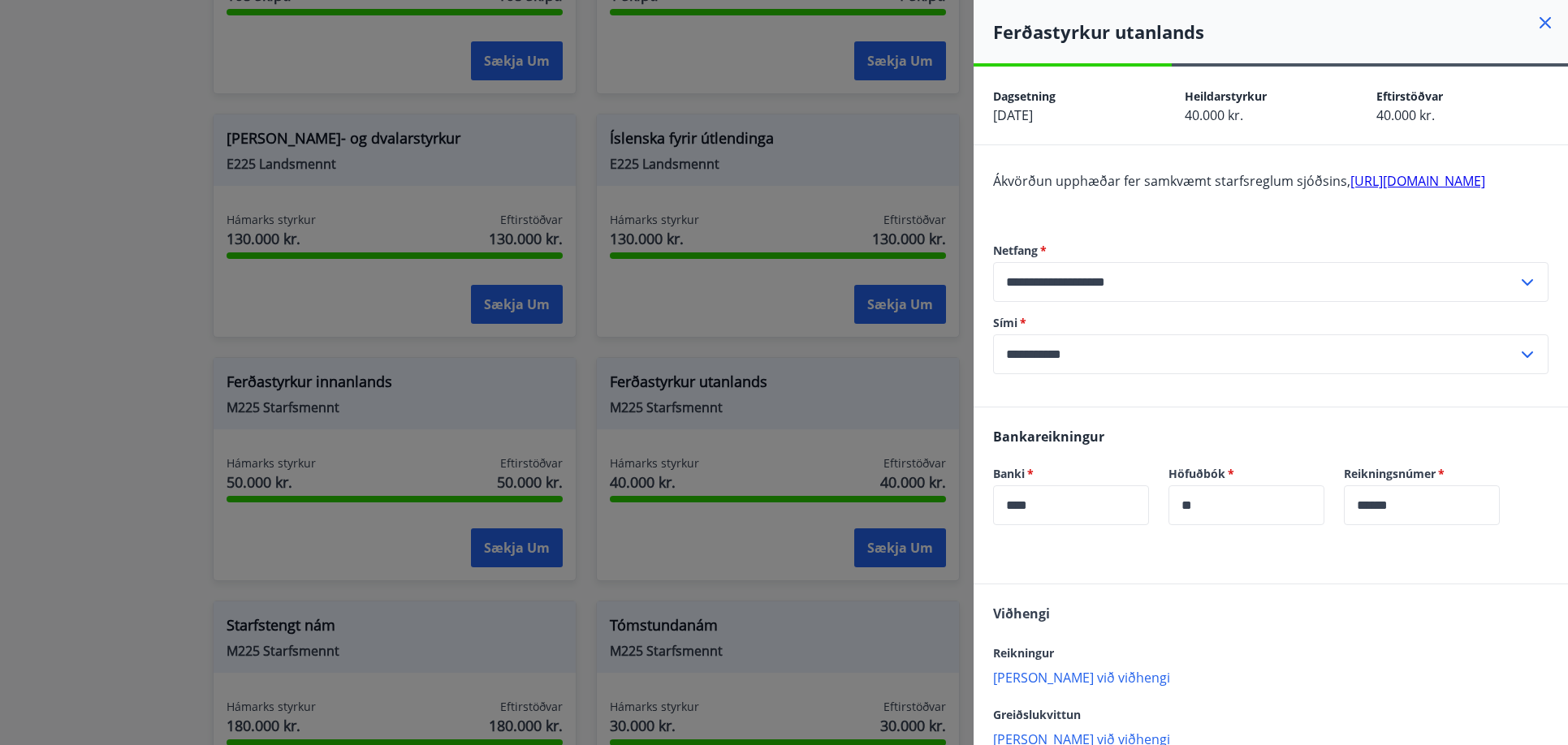
click at [1536, 21] on icon at bounding box center [1546, 22] width 19 height 19
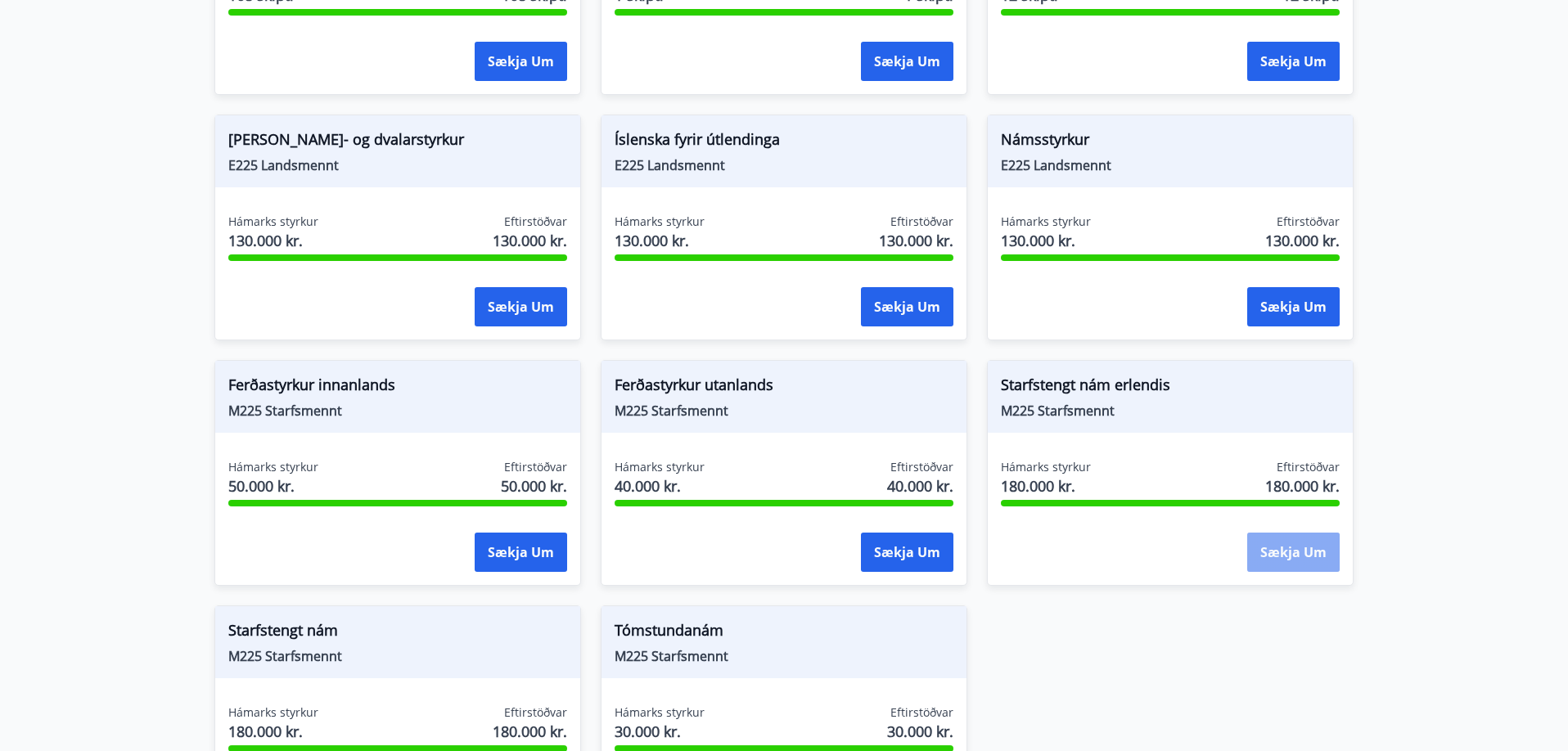
click at [1314, 548] on button "Sækja um" at bounding box center [1292, 552] width 93 height 39
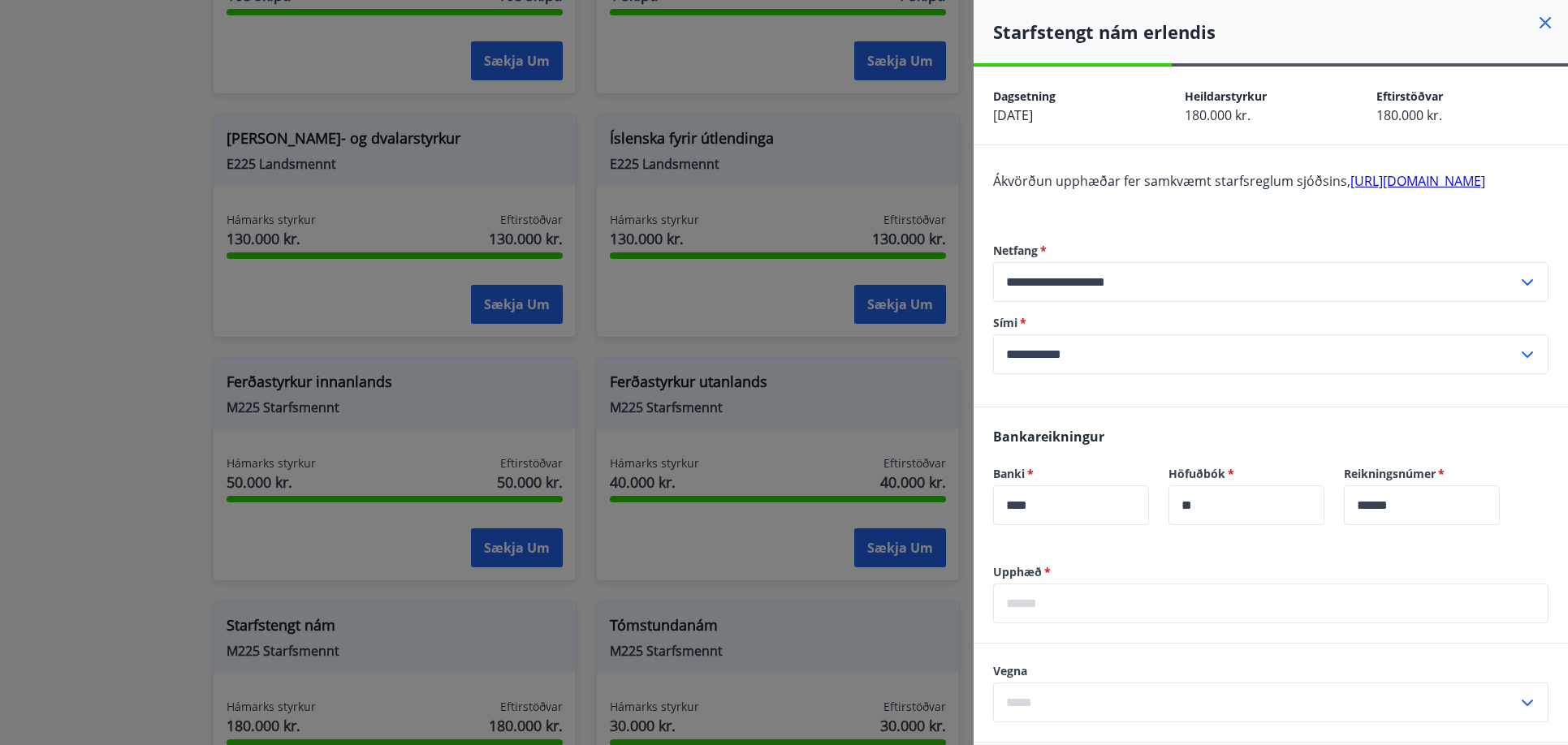
click at [1350, 190] on link "[URL][DOMAIN_NAME]" at bounding box center [1417, 181] width 134 height 17
click at [1539, 28] on icon at bounding box center [1546, 22] width 19 height 19
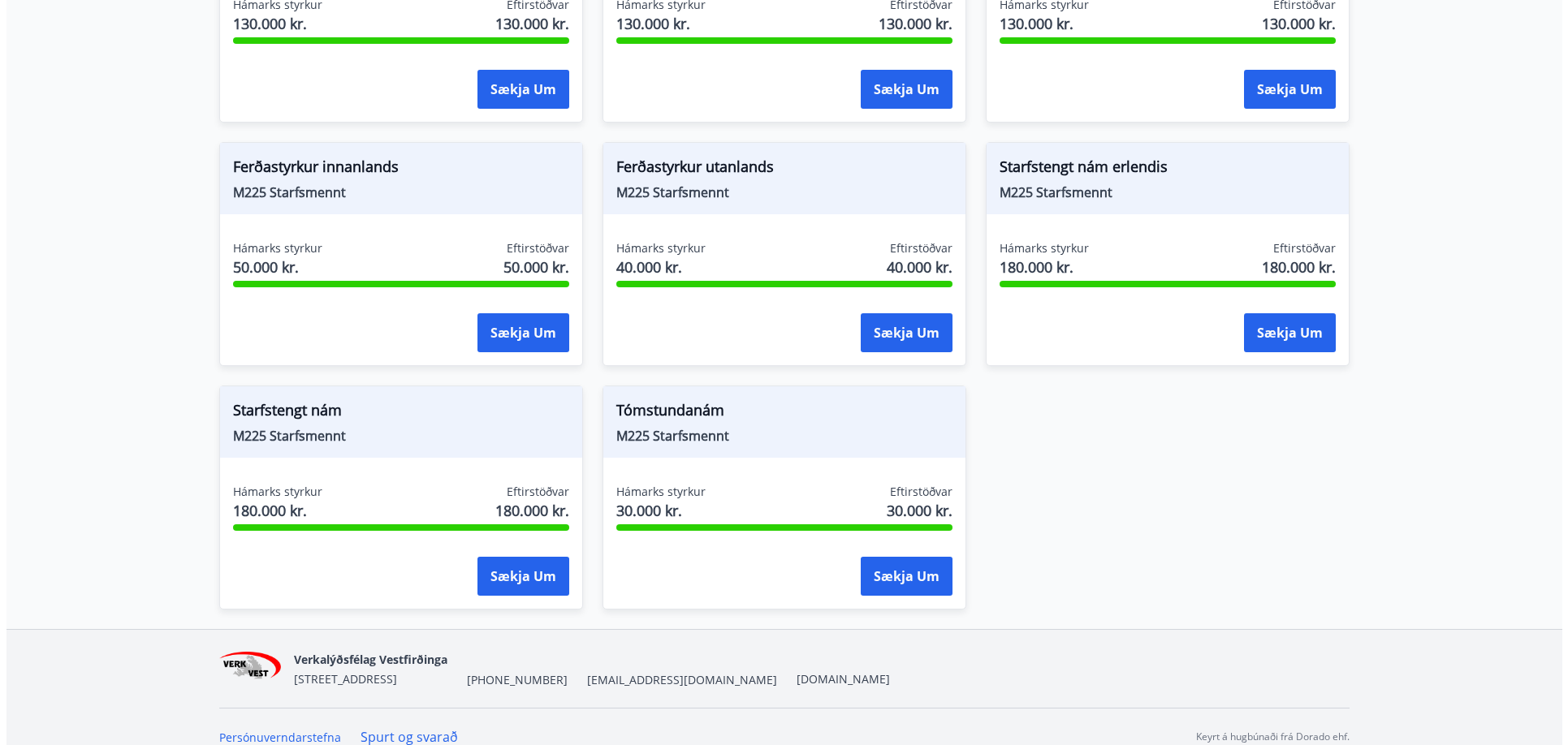
scroll to position [1761, 0]
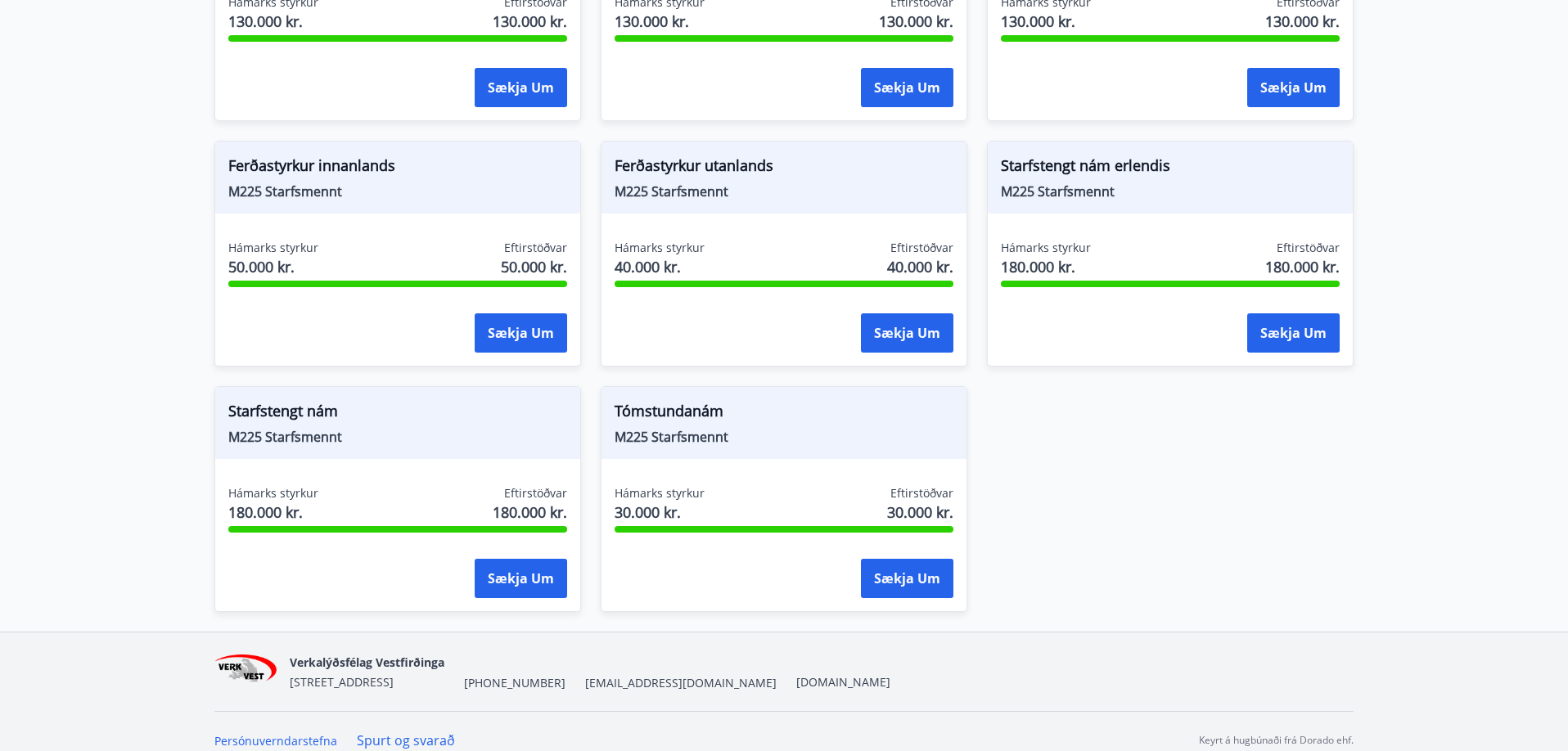
click at [585, 675] on span "[EMAIL_ADDRESS][DOMAIN_NAME]" at bounding box center [681, 683] width 192 height 17
click at [587, 675] on span "[EMAIL_ADDRESS][DOMAIN_NAME]" at bounding box center [681, 683] width 192 height 17
drag, startPoint x: 563, startPoint y: 663, endPoint x: 670, endPoint y: 670, distance: 107.2
click at [670, 670] on div "Verkalýðsfélag Vestfirðinga [STREET_ADDRESS] [PHONE_NUMBER] [EMAIL_ADDRESS][DOM…" at bounding box center [589, 672] width 601 height 39
copy span "[EMAIL_ADDRESS][DOMAIN_NAME]"
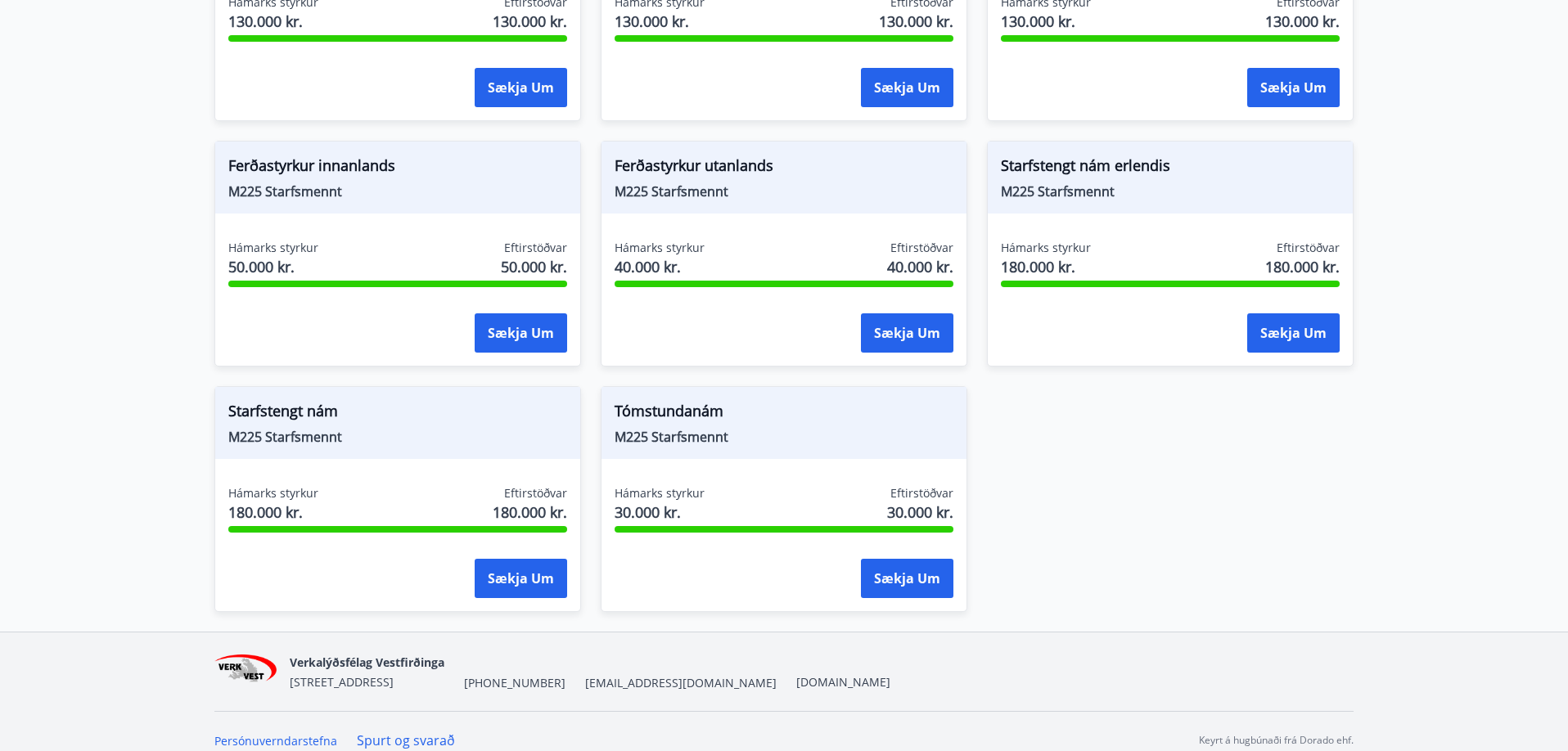
click at [681, 155] on span "Ferðastyrkur utanlands" at bounding box center [784, 169] width 339 height 28
click at [893, 319] on button "Sækja um" at bounding box center [907, 333] width 93 height 39
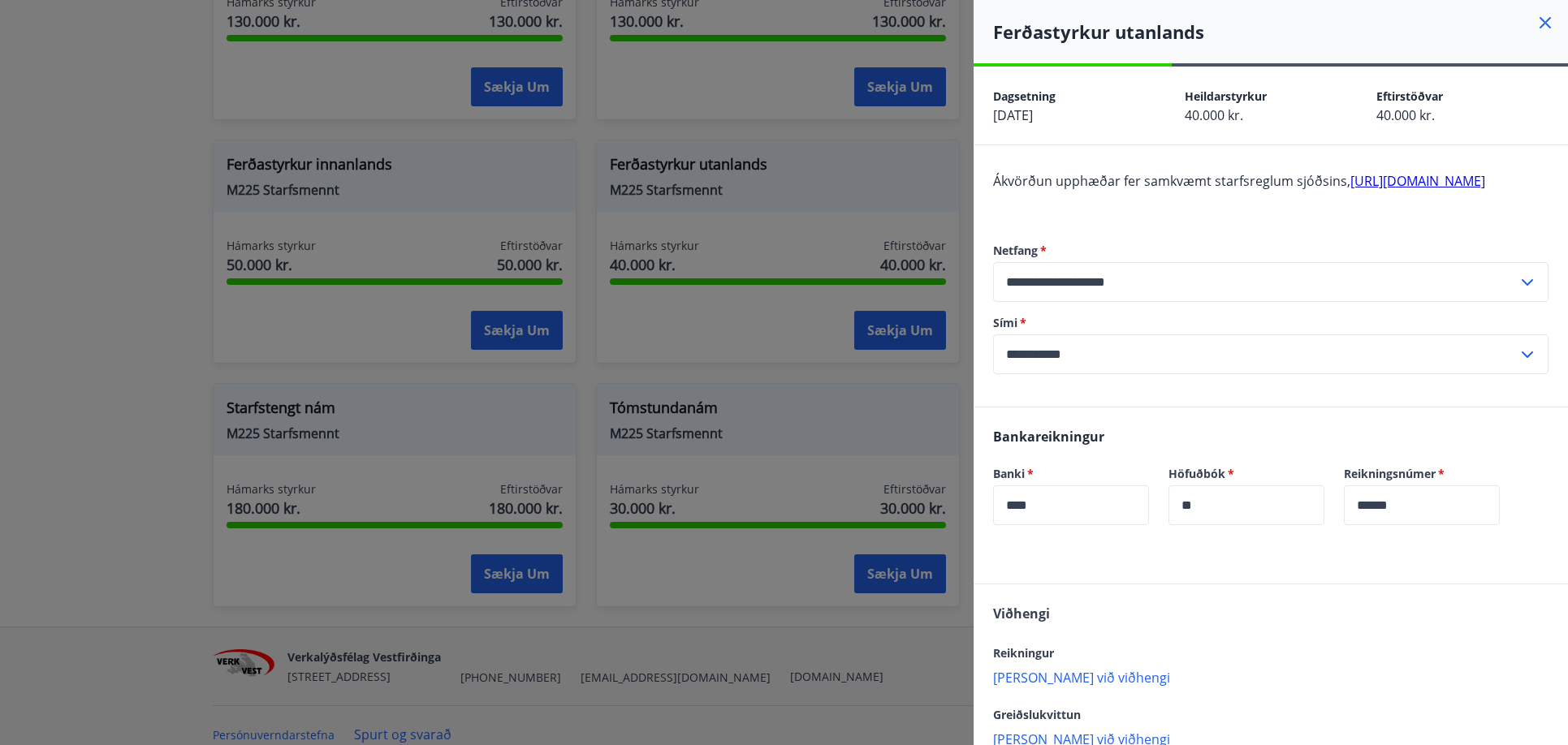
click at [1350, 190] on link "[URL][DOMAIN_NAME]" at bounding box center [1417, 181] width 134 height 17
